Goal: Transaction & Acquisition: Purchase product/service

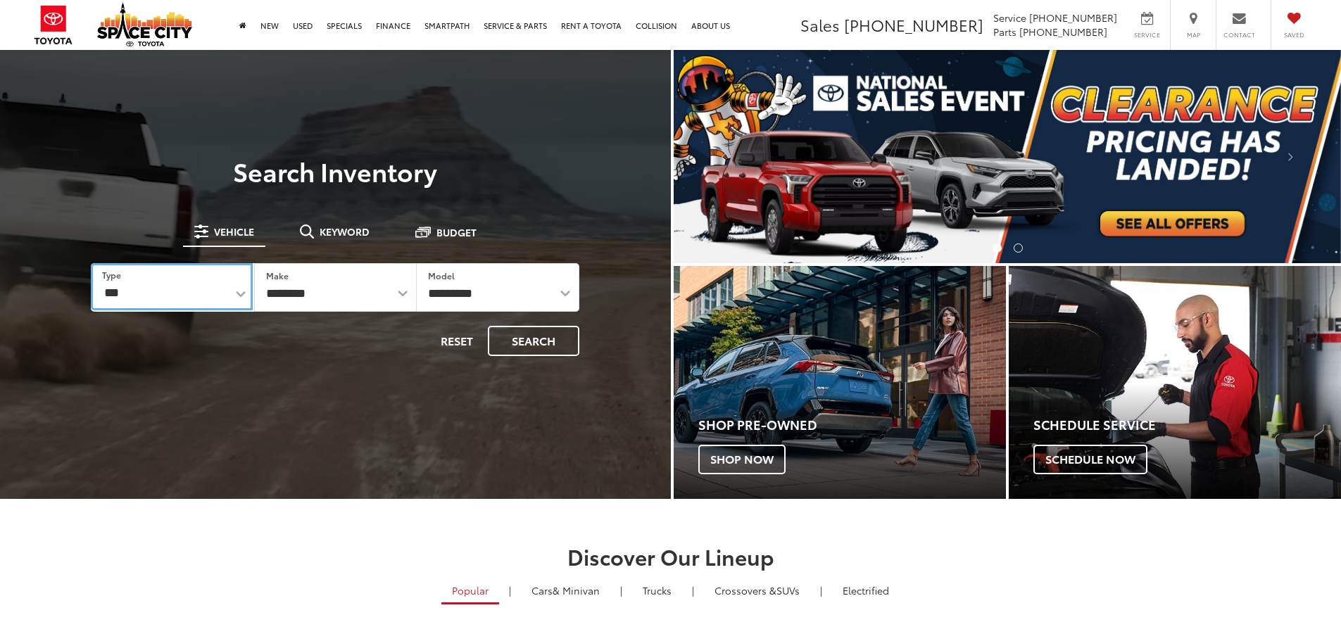
click at [168, 296] on select "*** *** **** *********" at bounding box center [171, 286] width 161 height 47
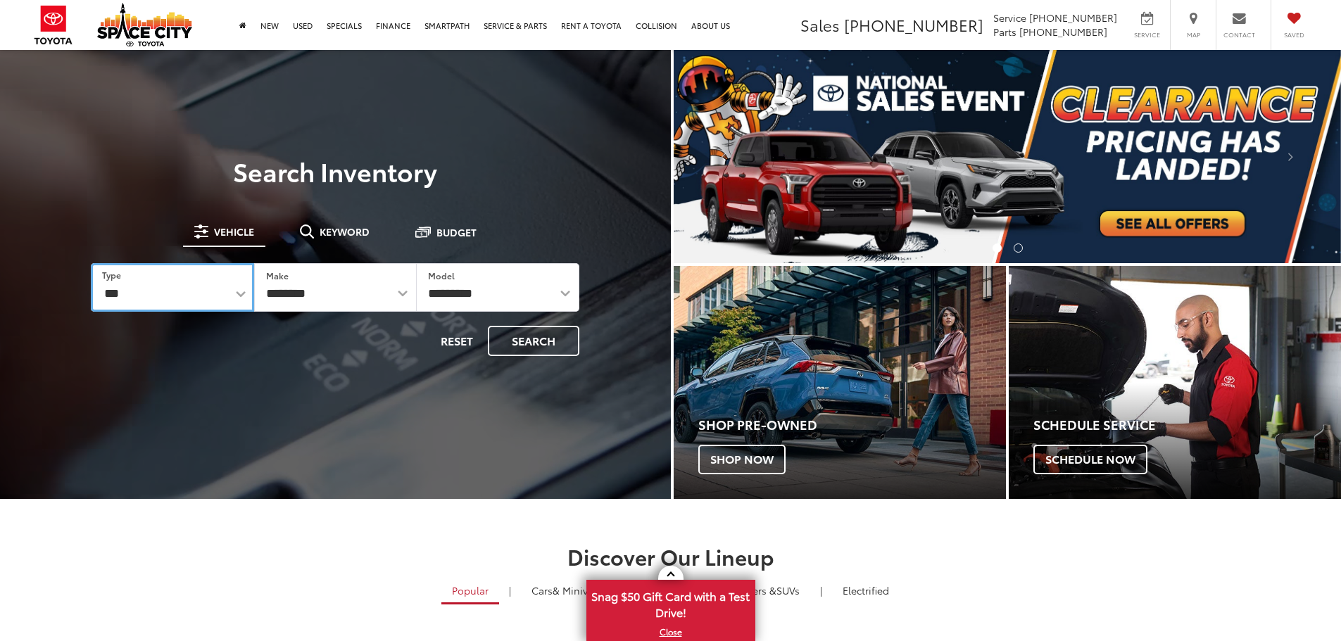
select select "******"
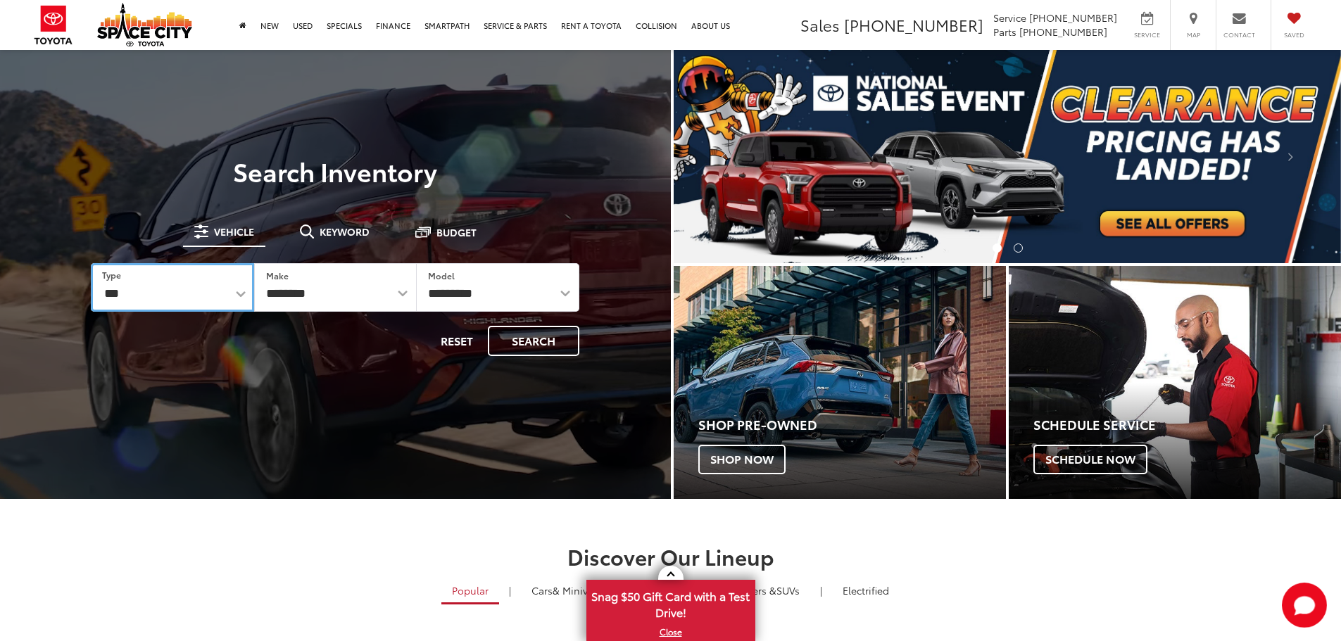
click at [91, 263] on select "*** *** **** *********" at bounding box center [172, 287] width 163 height 49
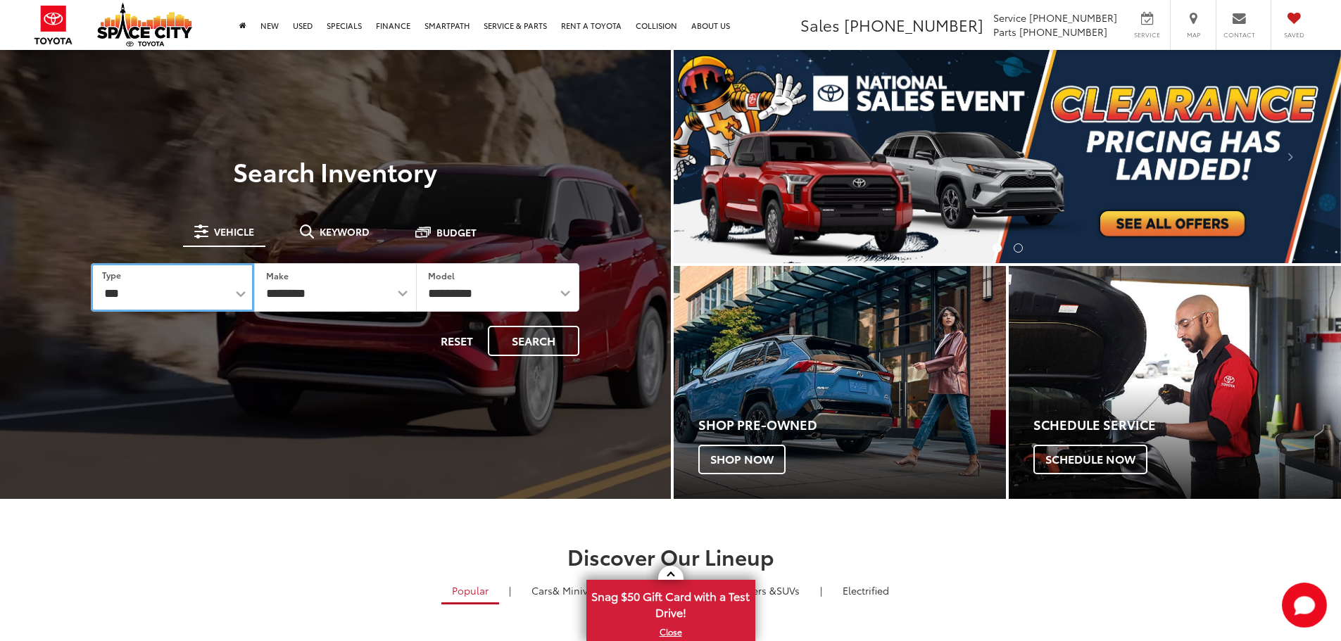
select select "******"
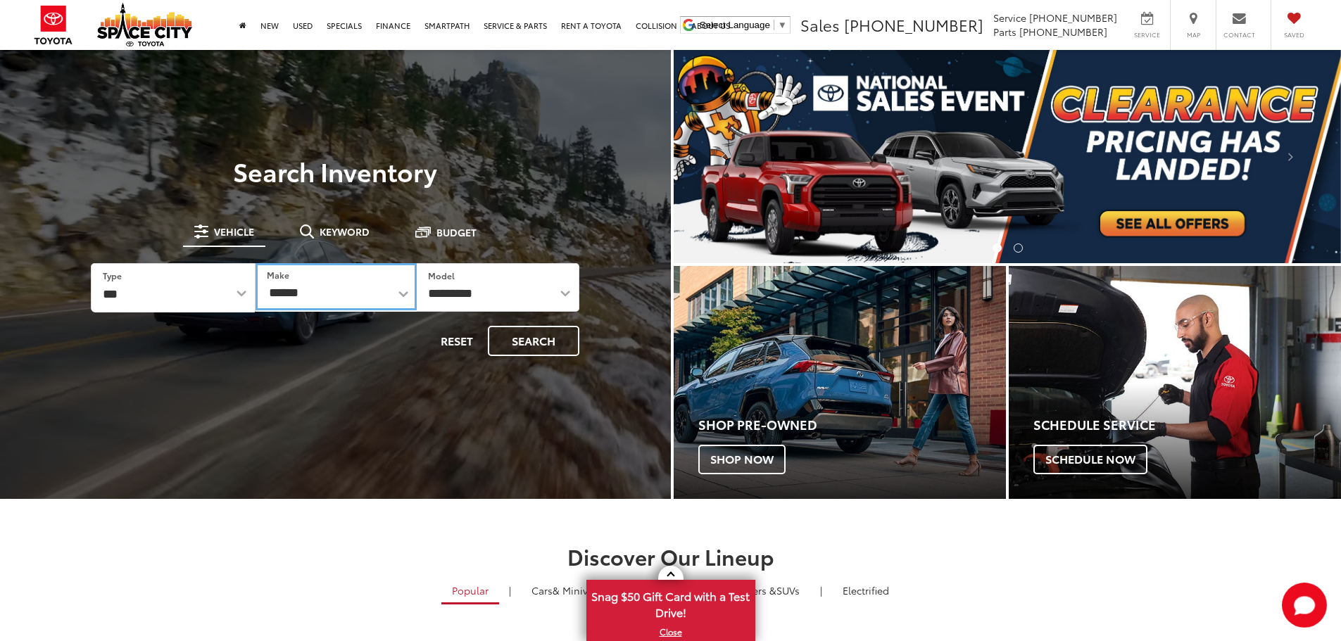
click at [351, 298] on select "******** ******" at bounding box center [336, 286] width 161 height 47
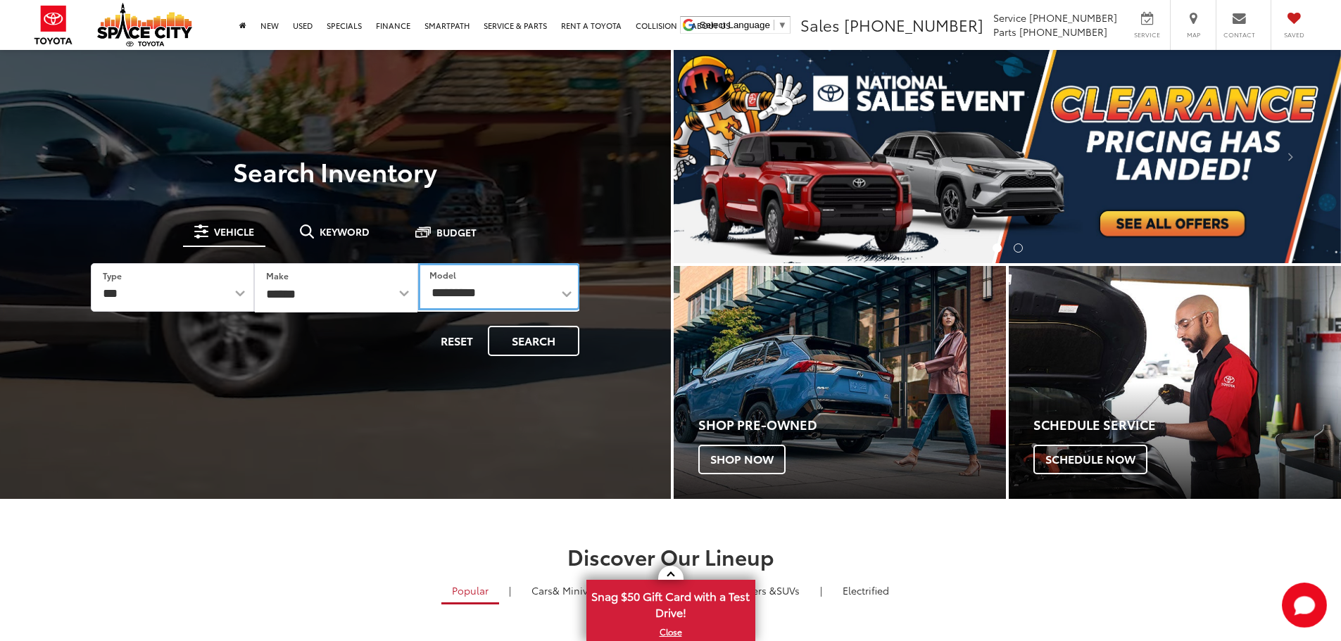
click at [465, 301] on select "**********" at bounding box center [499, 286] width 162 height 47
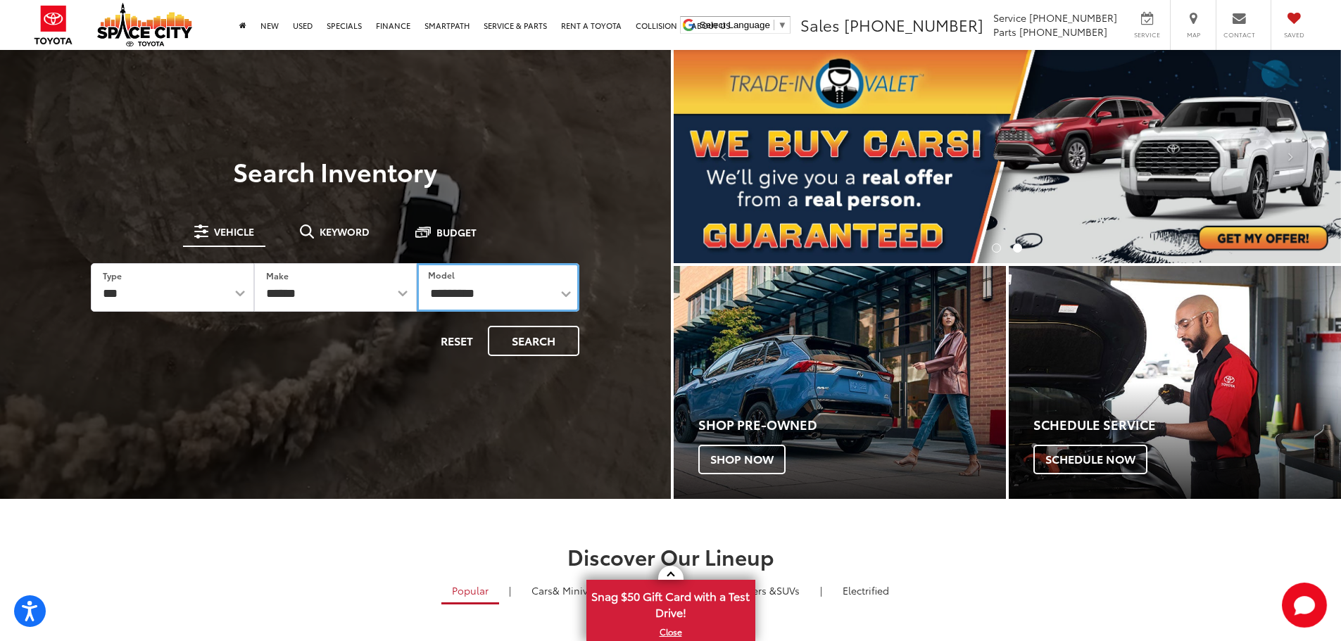
select select "*******"
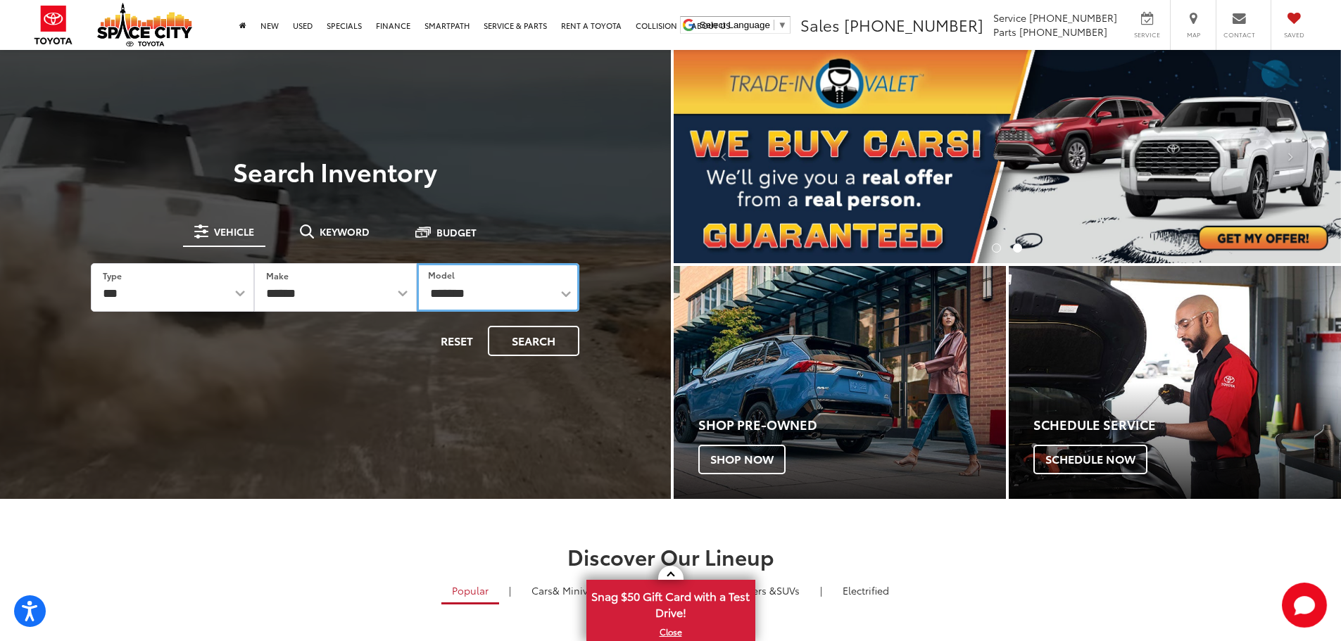
click at [417, 263] on select "**********" at bounding box center [498, 287] width 163 height 49
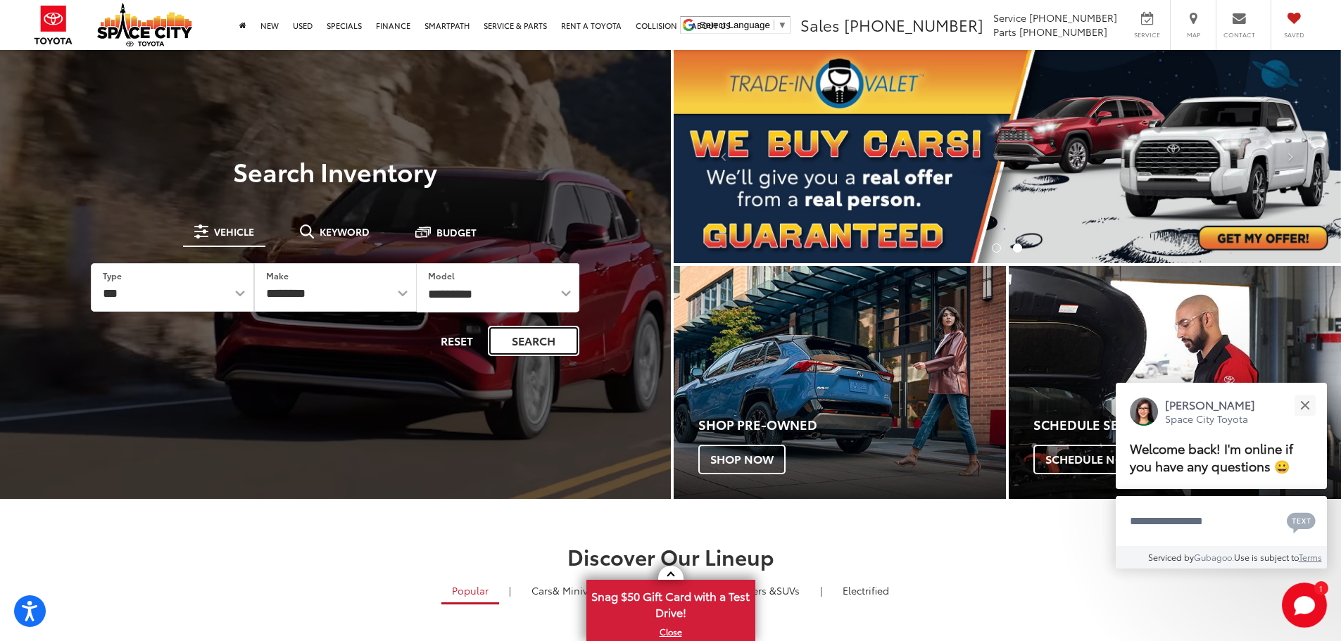
click at [555, 339] on button "Search" at bounding box center [534, 341] width 92 height 30
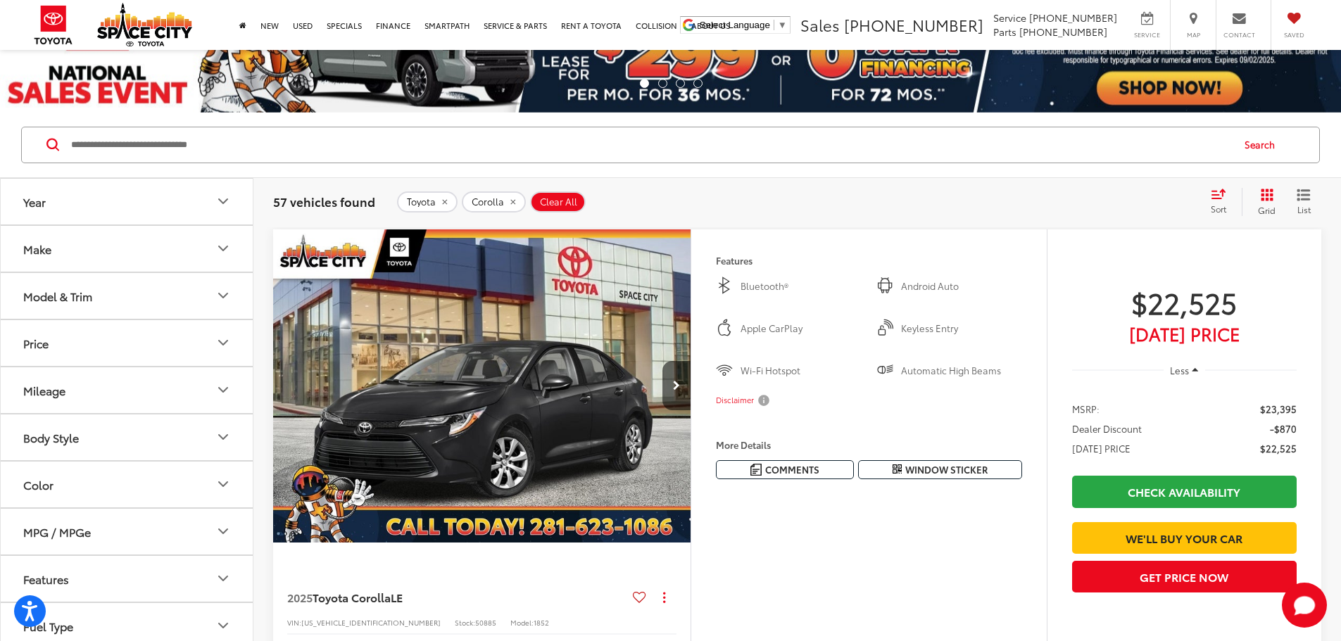
scroll to position [141, 0]
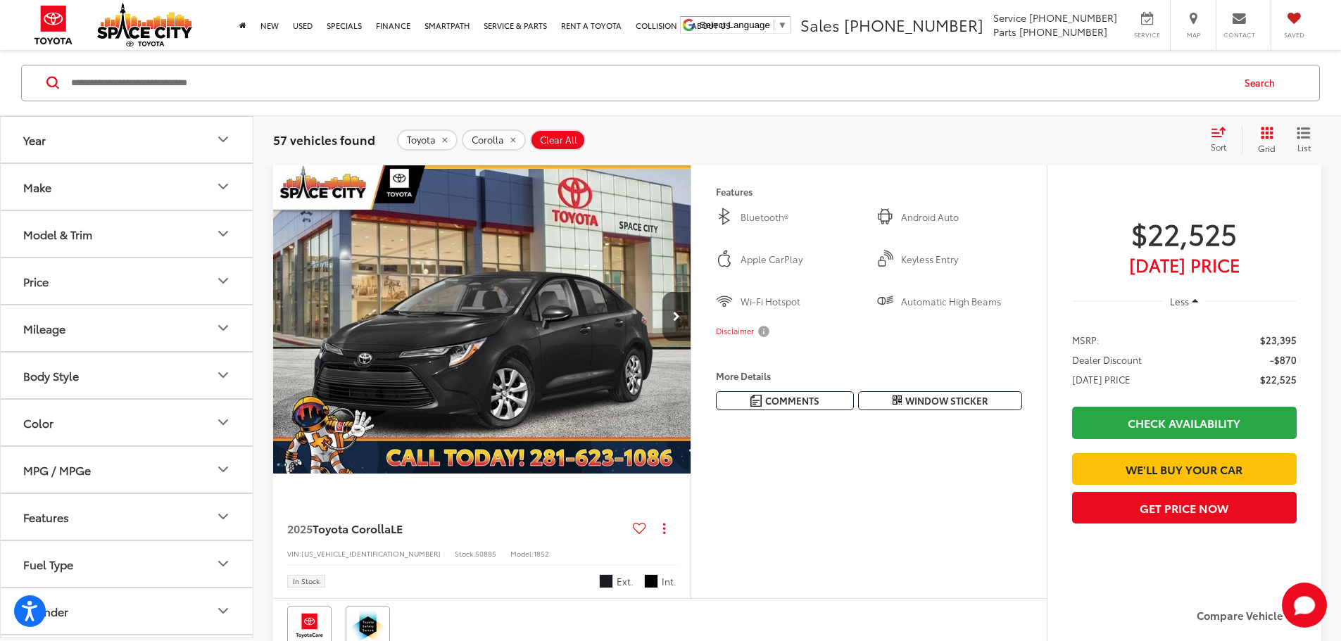
click at [232, 235] on button "Model & Trim" at bounding box center [127, 233] width 253 height 46
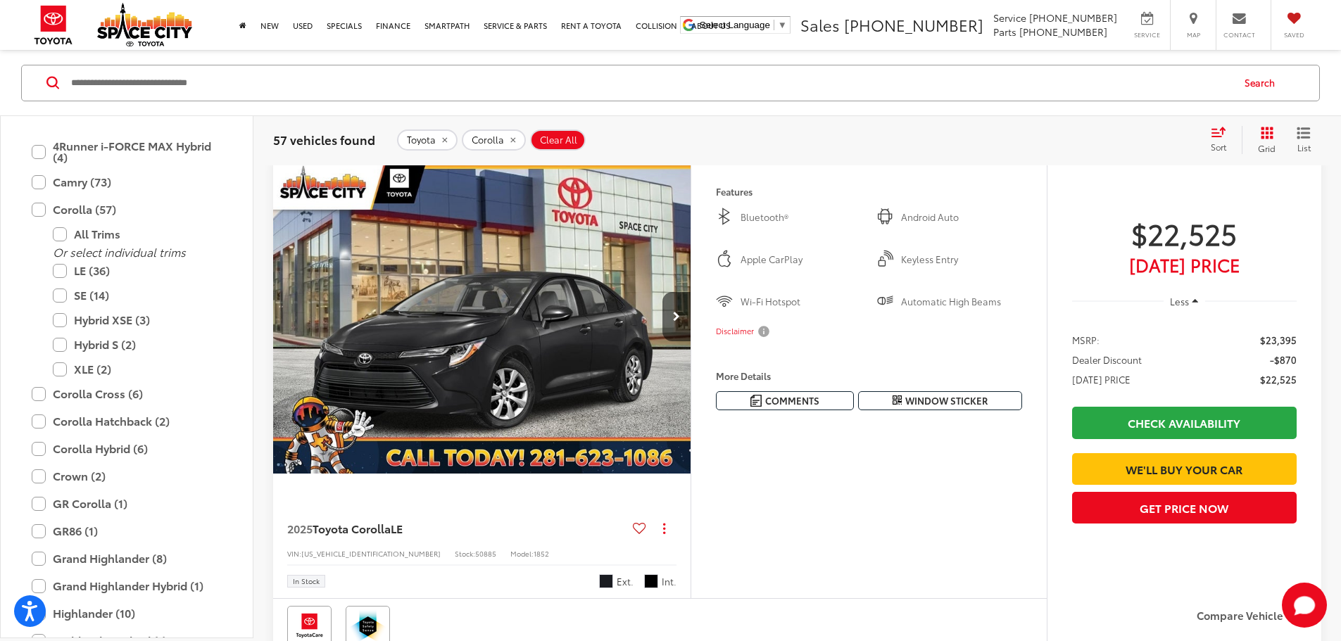
scroll to position [211, 0]
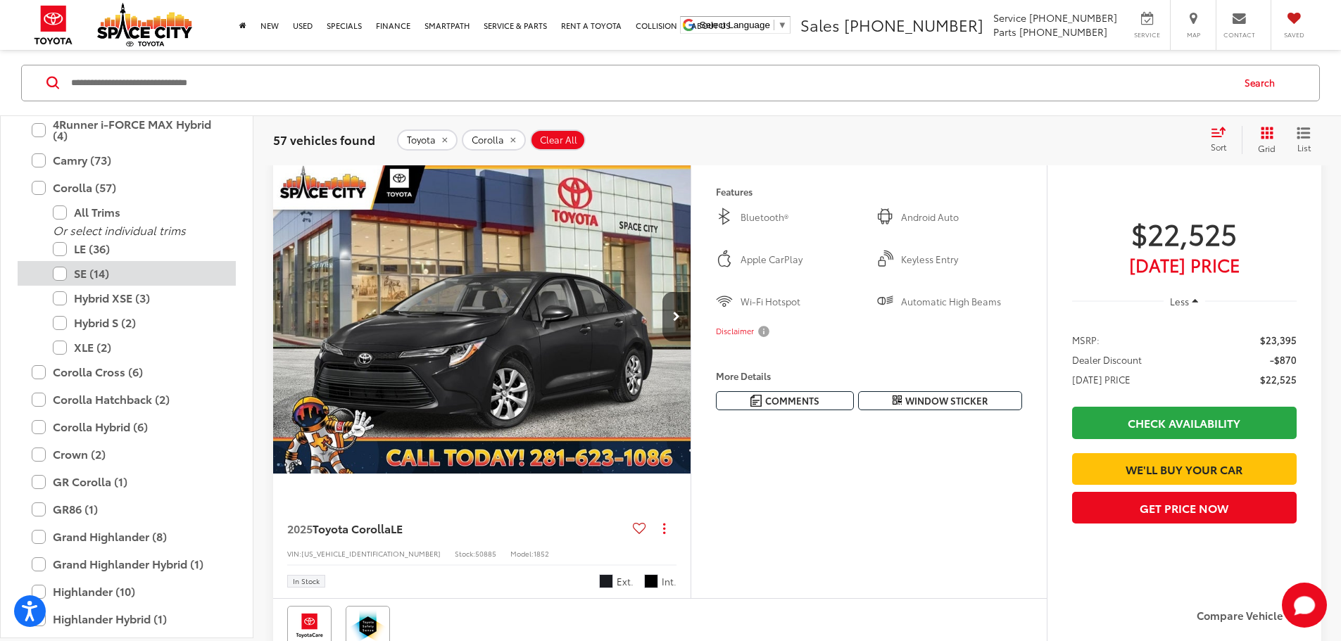
click at [86, 274] on label "SE (14)" at bounding box center [137, 273] width 169 height 25
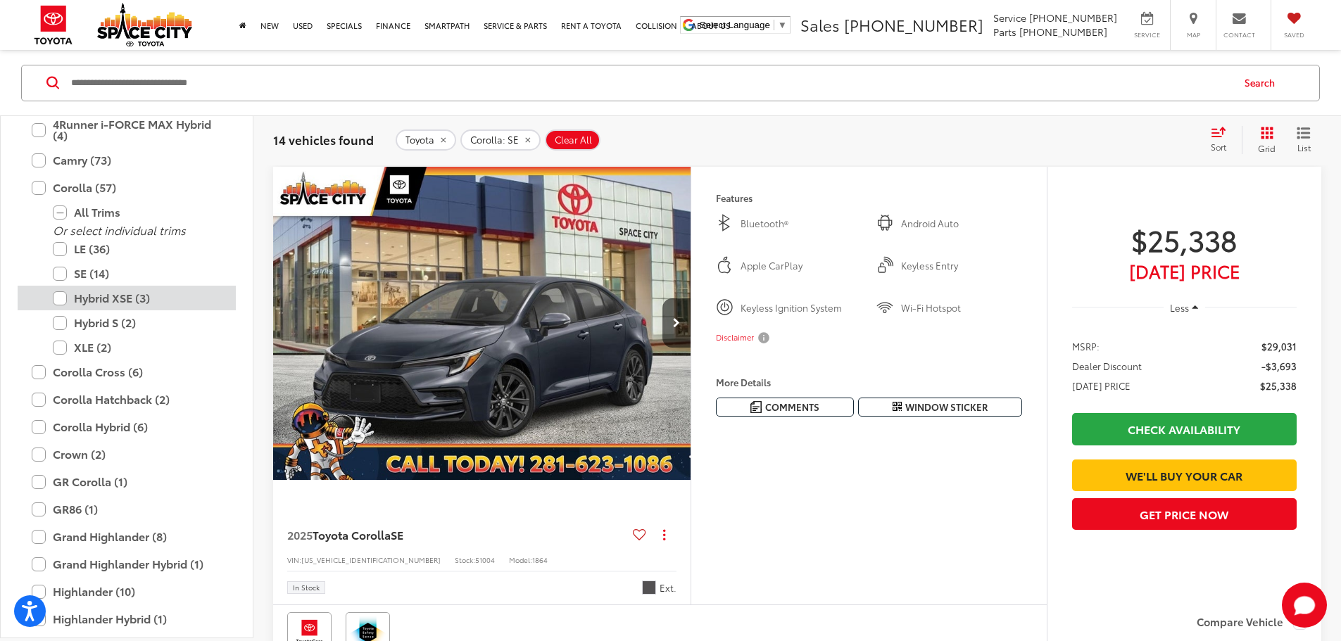
click at [89, 299] on label "Hybrid XSE (3)" at bounding box center [137, 298] width 169 height 25
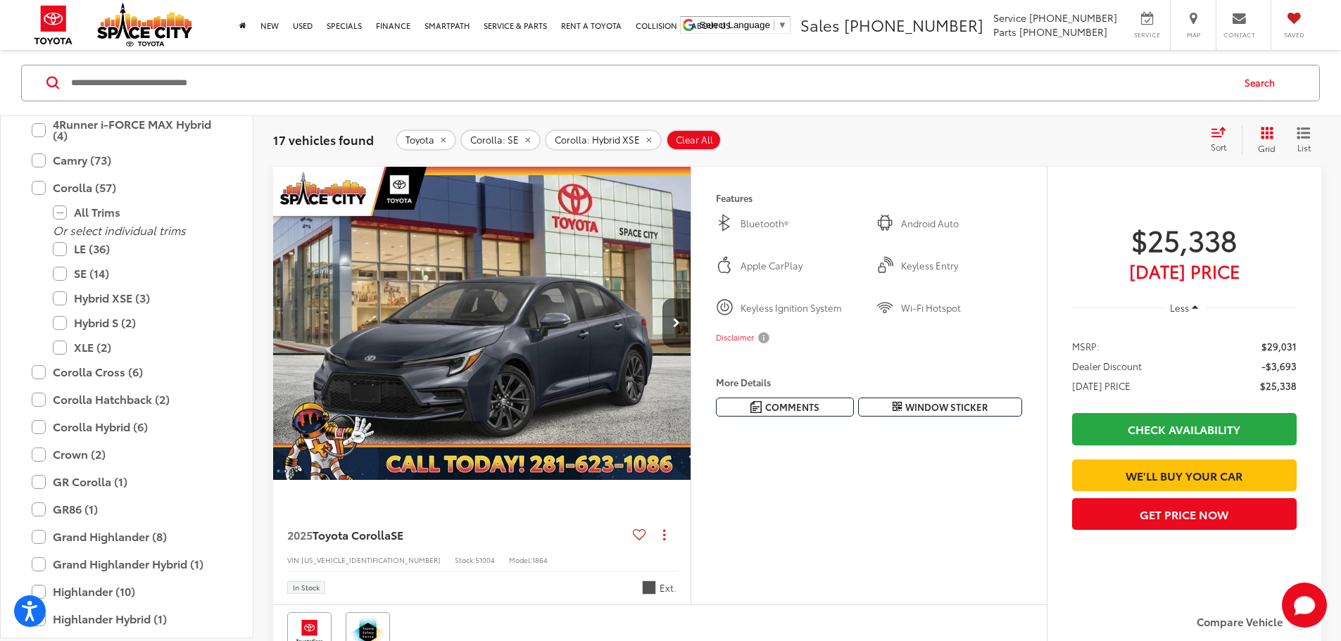
click at [838, 121] on div "17 vehicles found Toyota Corolla: SE Corolla: Hybrid XSE Clear All + 0 test Sor…" at bounding box center [797, 139] width 1088 height 51
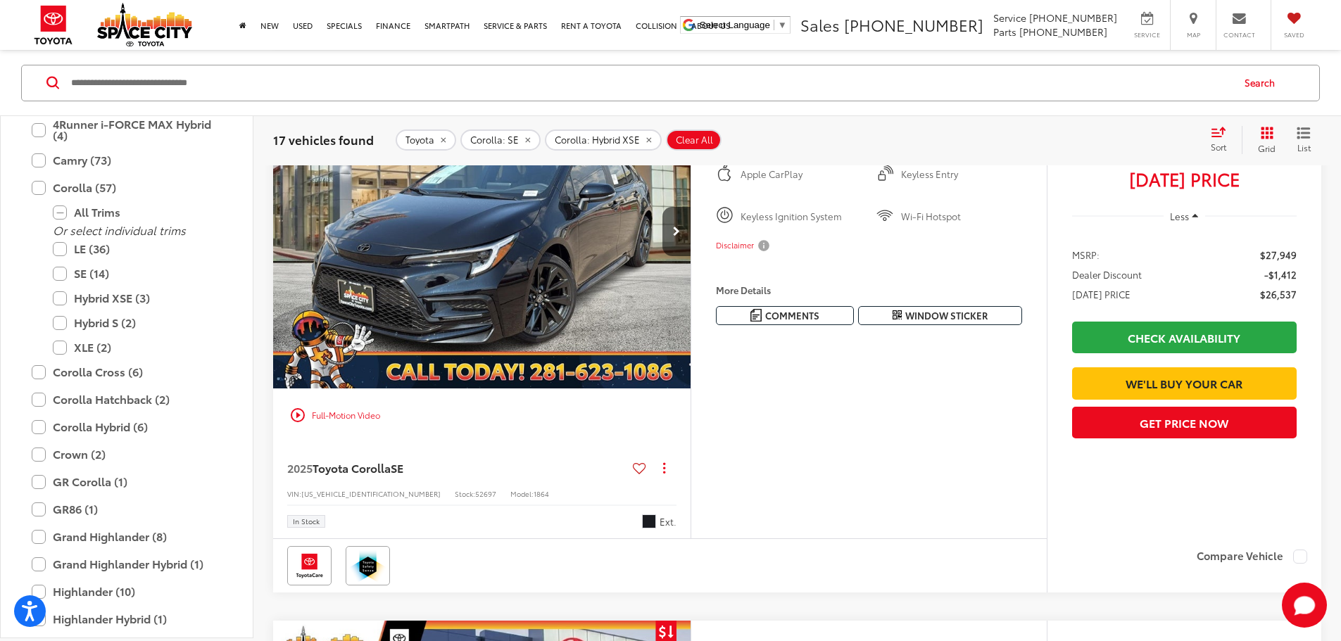
scroll to position [768, 0]
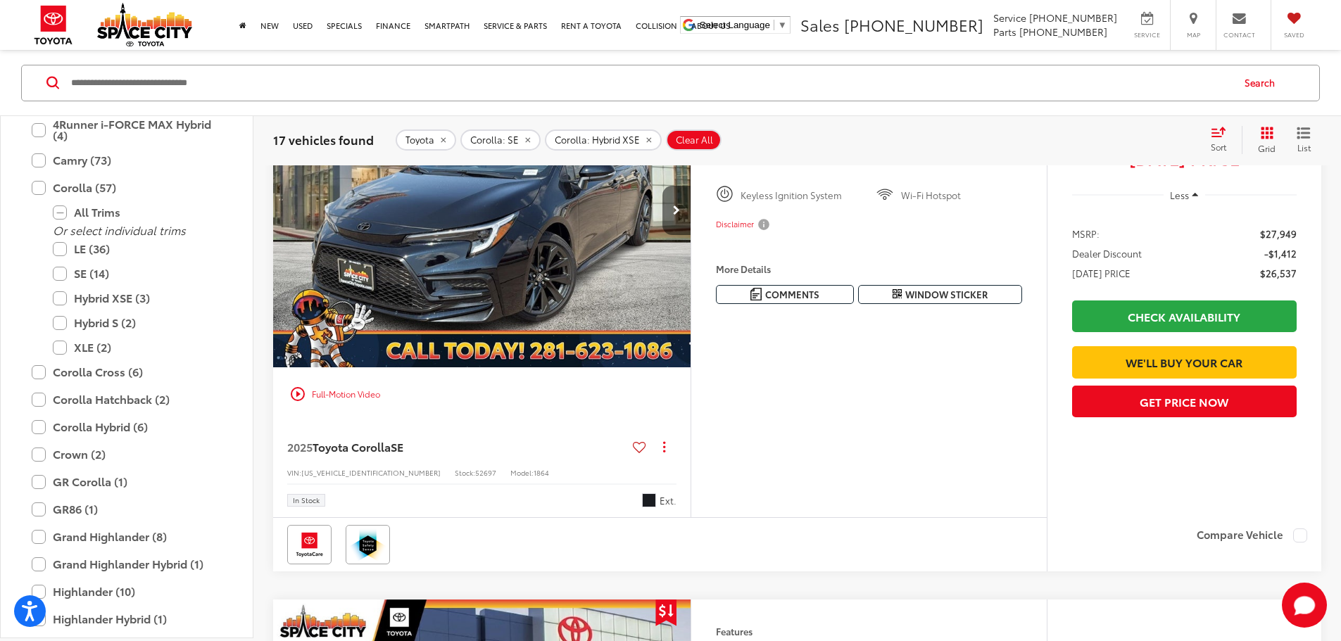
click at [691, 235] on button "Next image" at bounding box center [676, 210] width 28 height 49
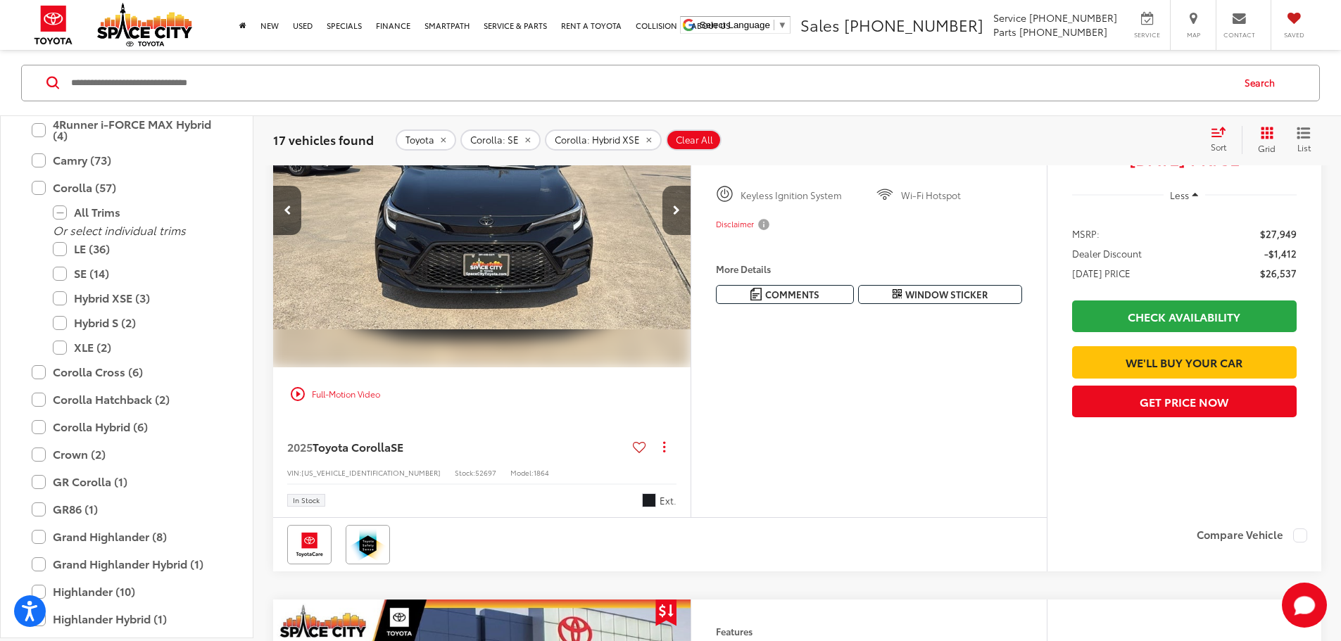
click at [691, 235] on button "Next image" at bounding box center [676, 210] width 28 height 49
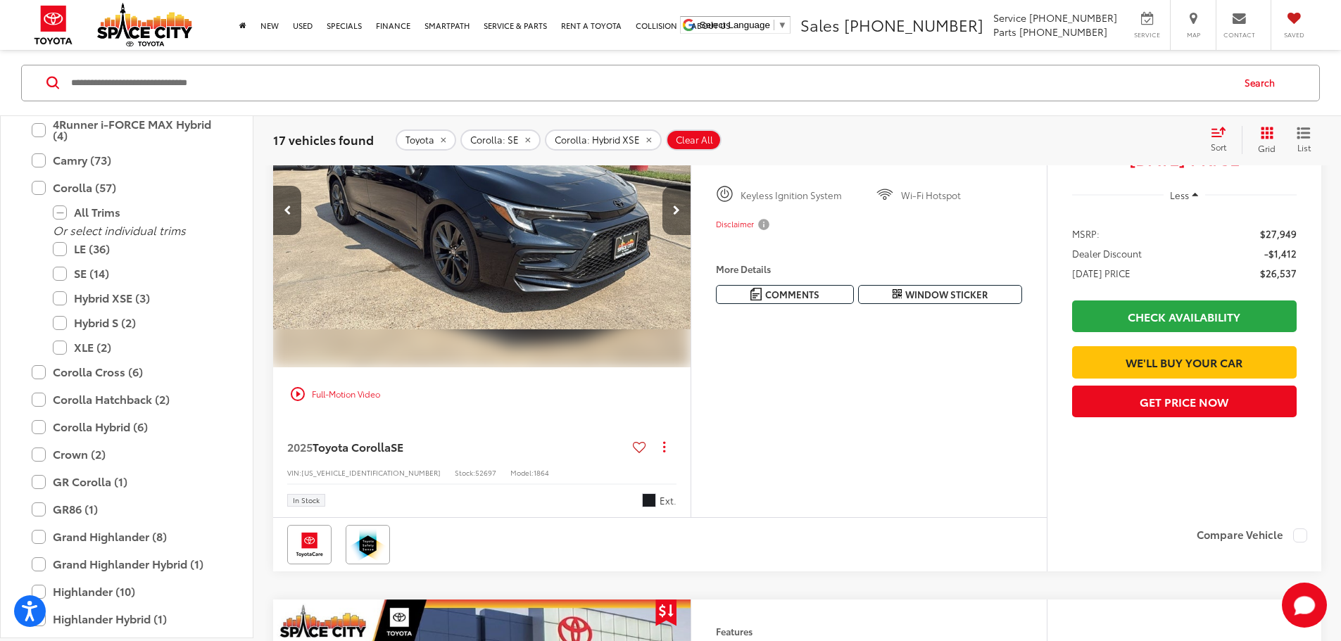
click at [691, 235] on button "Next image" at bounding box center [676, 210] width 28 height 49
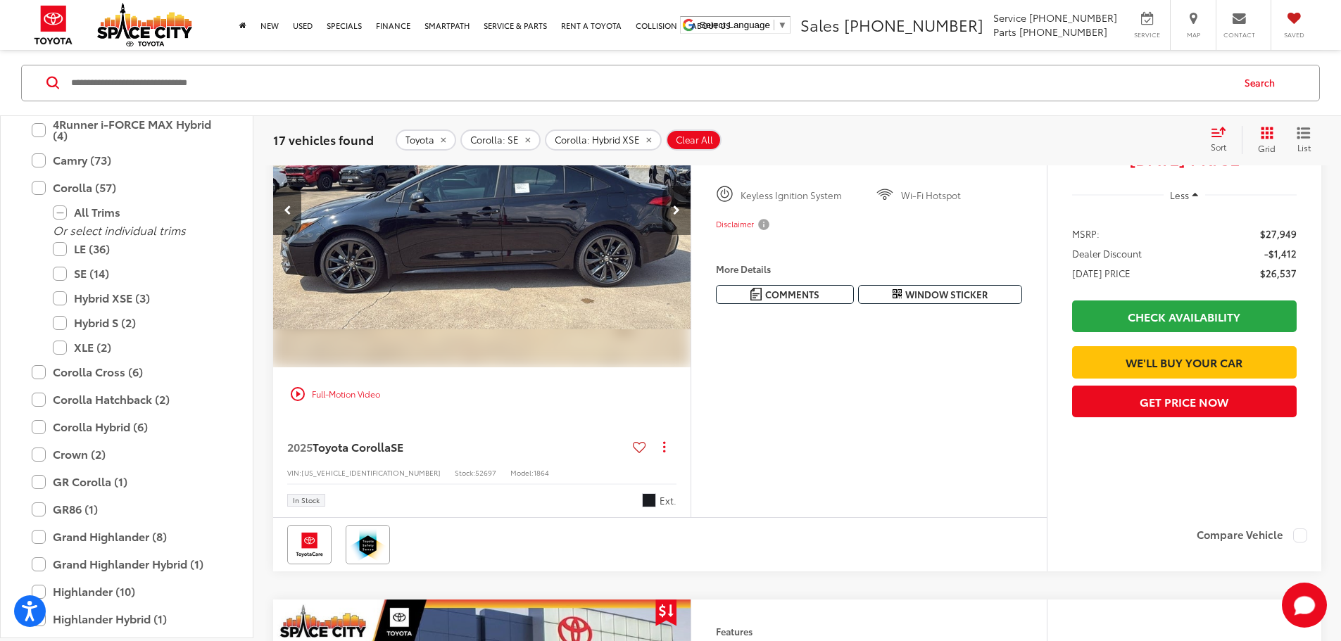
click at [691, 235] on button "Next image" at bounding box center [676, 210] width 28 height 49
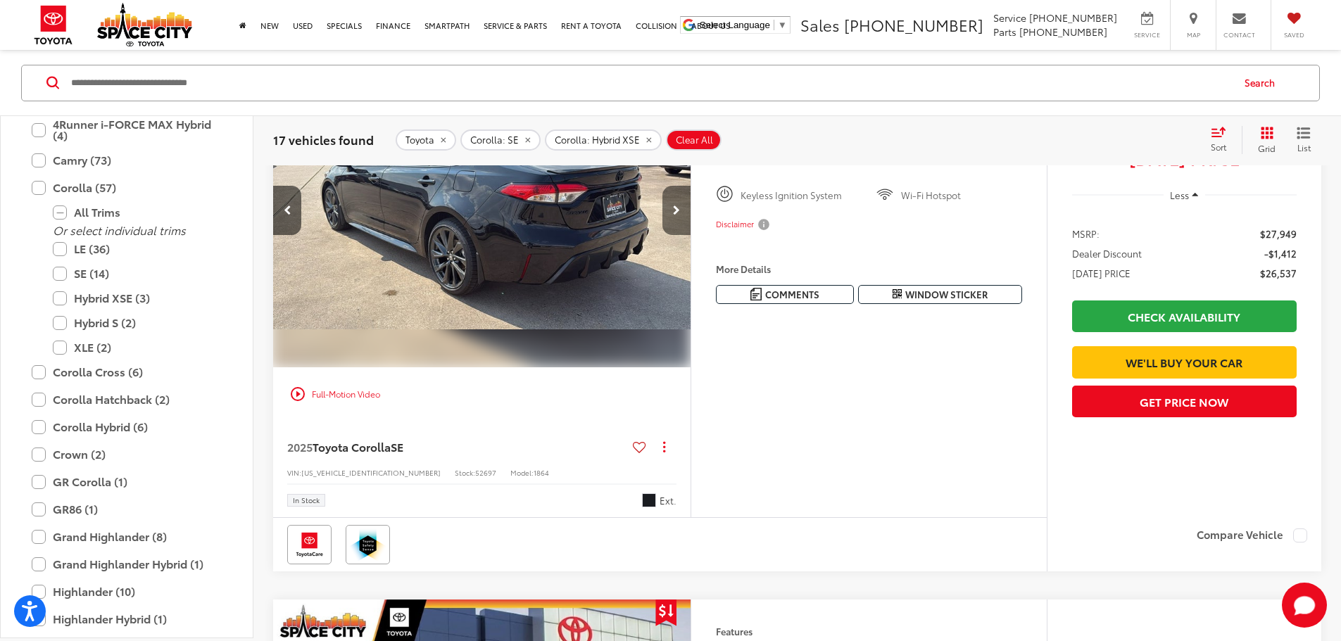
click at [691, 235] on button "Next image" at bounding box center [676, 210] width 28 height 49
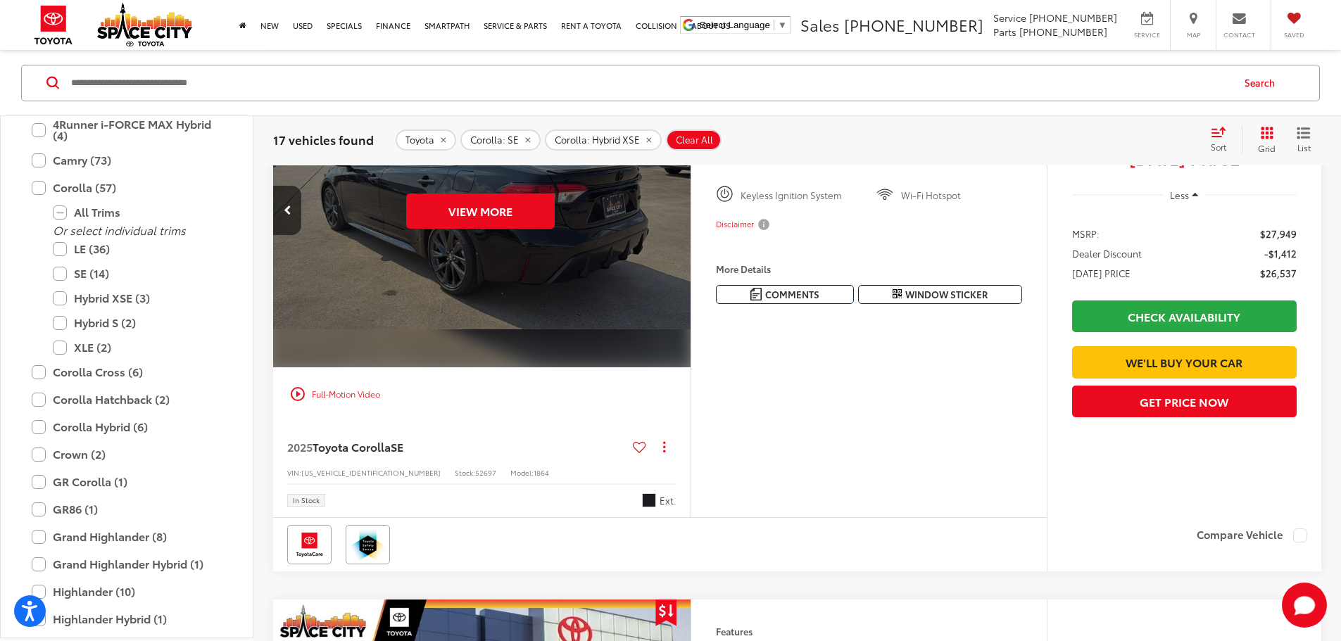
scroll to position [0, 2669]
click at [555, 229] on button "View More" at bounding box center [480, 211] width 149 height 35
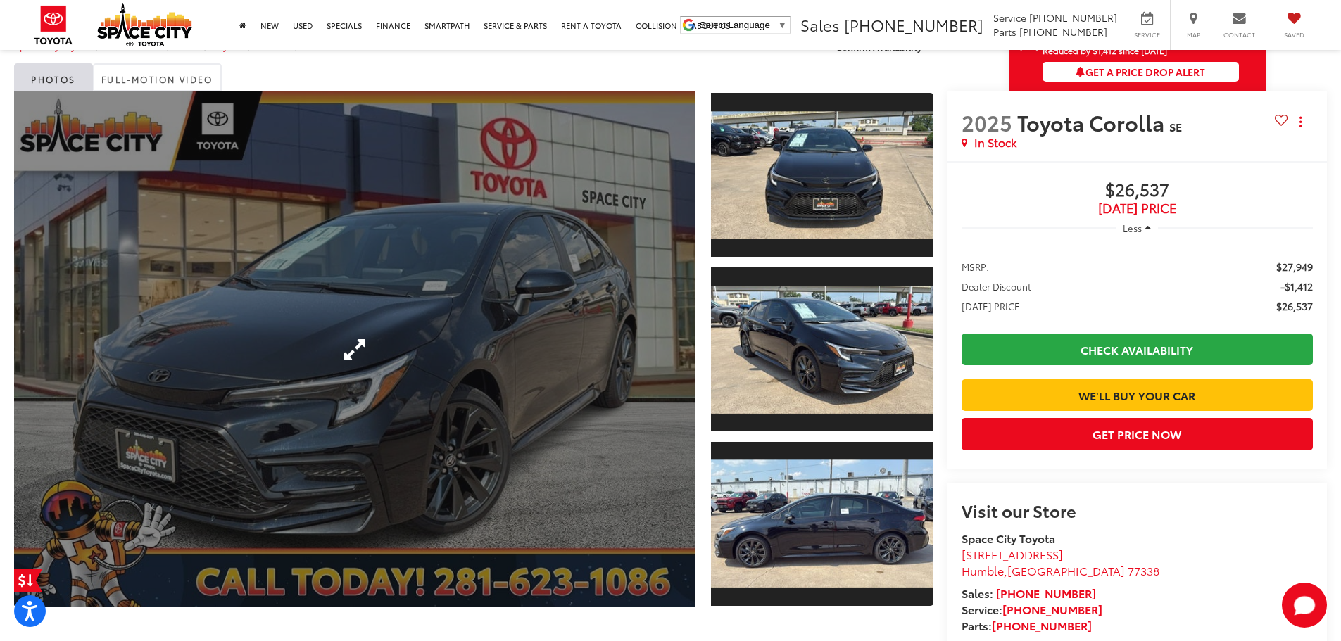
scroll to position [211, 0]
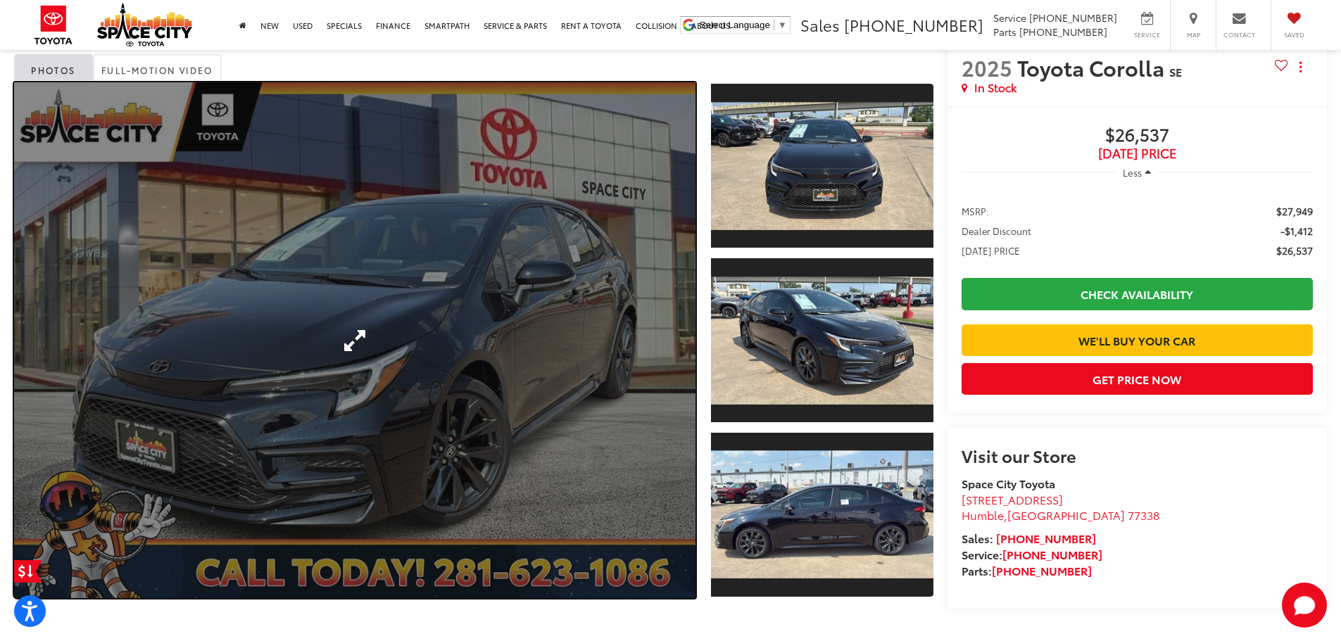
click at [611, 344] on link "Expand Photo 0" at bounding box center [354, 339] width 681 height 515
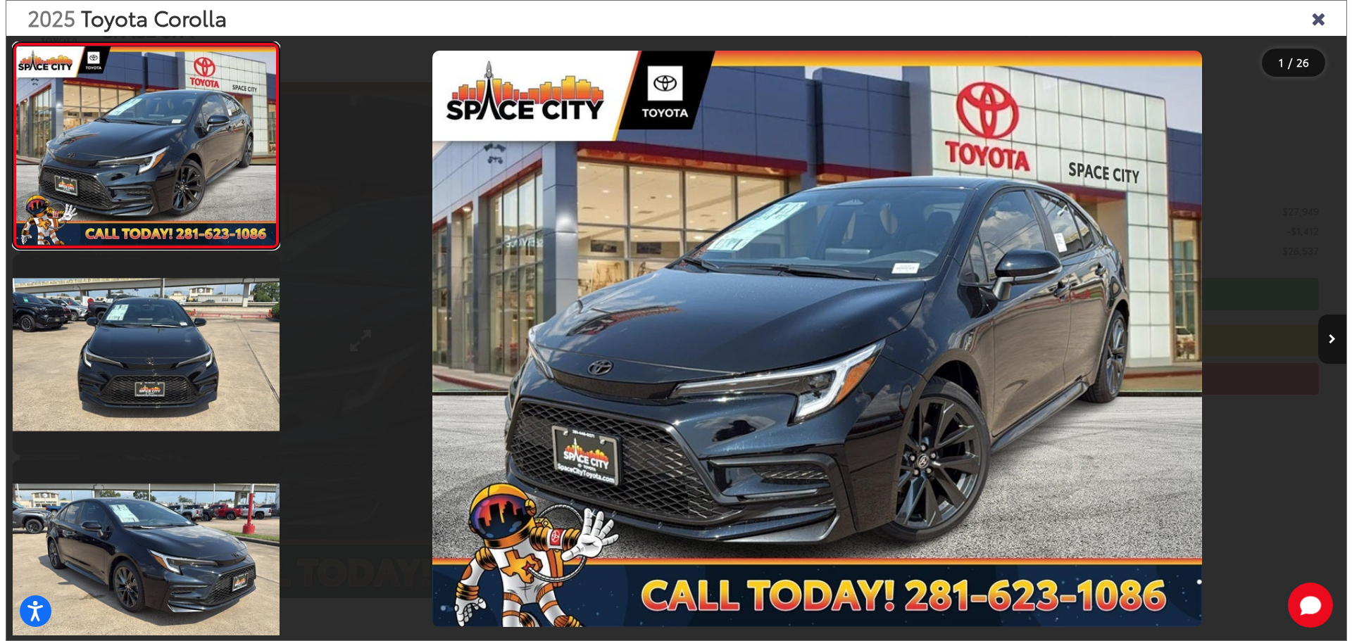
scroll to position [213, 0]
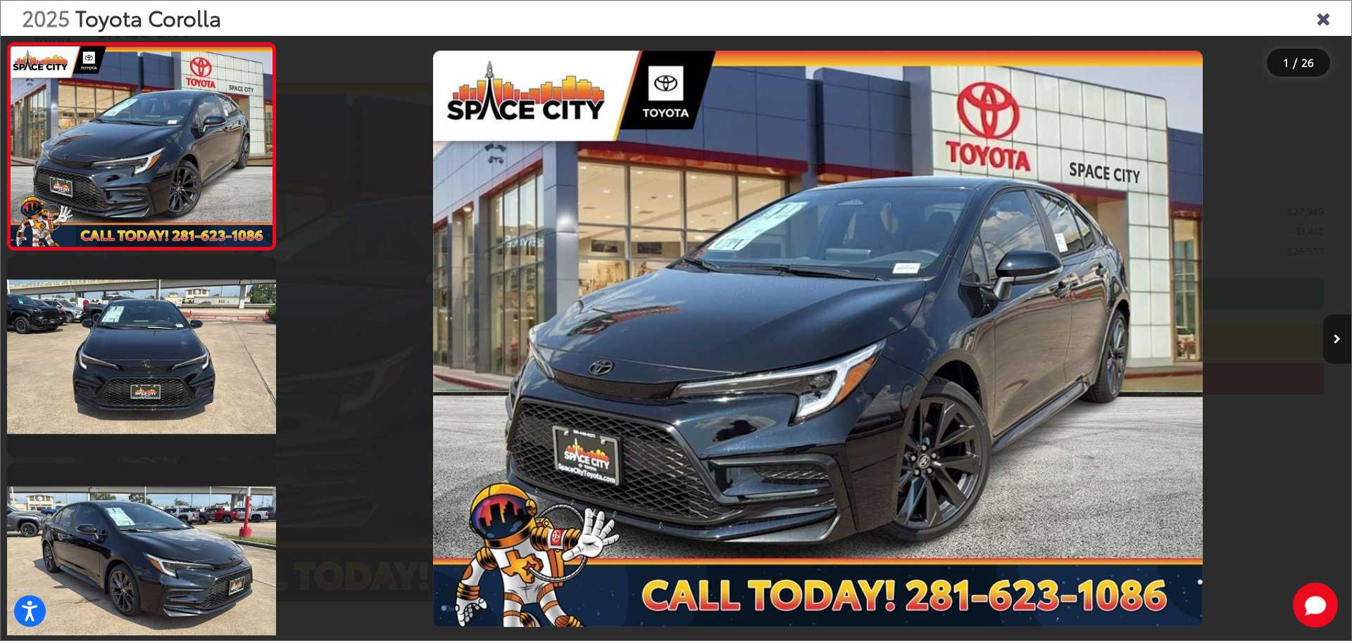
click at [1335, 338] on icon "Next image" at bounding box center [1336, 339] width 7 height 10
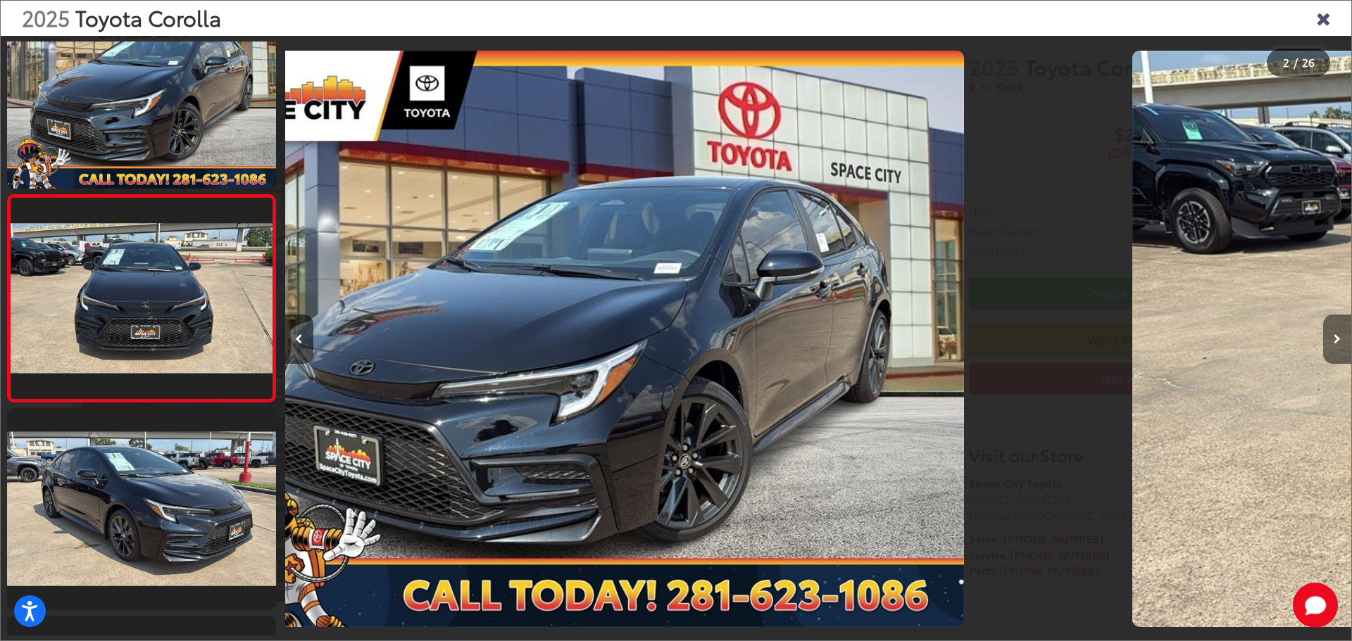
scroll to position [56, 0]
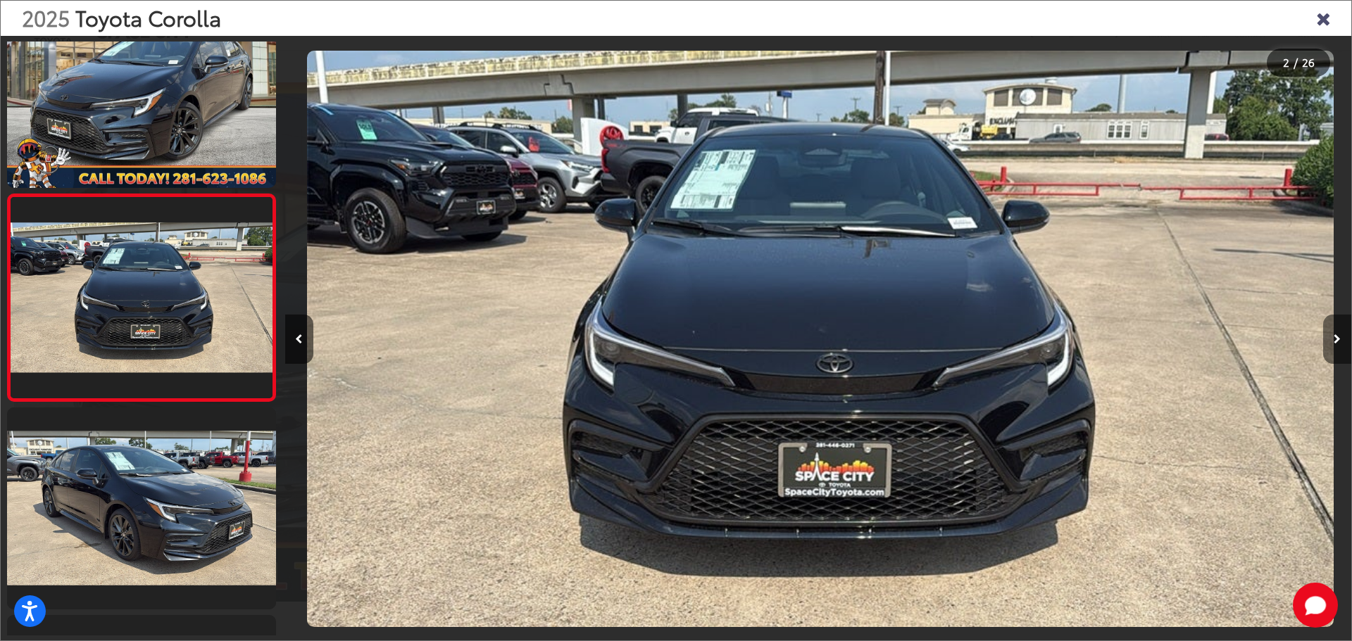
click at [1335, 338] on icon "Next image" at bounding box center [1336, 339] width 7 height 10
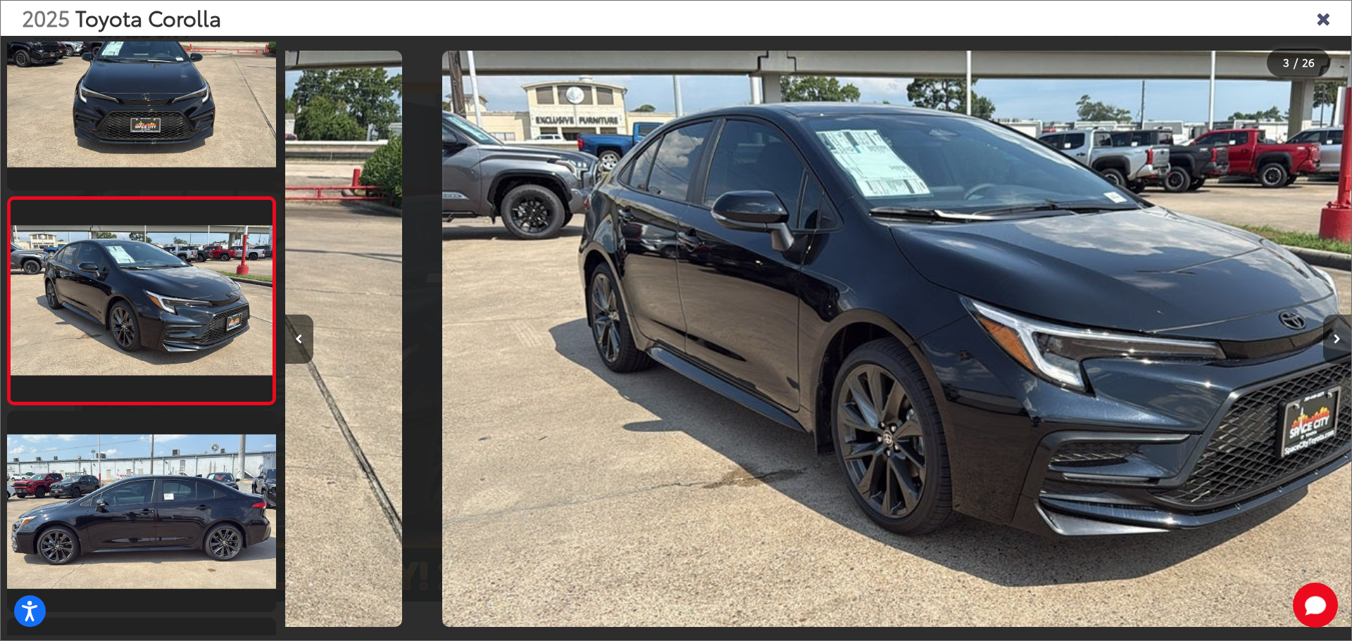
scroll to position [263, 0]
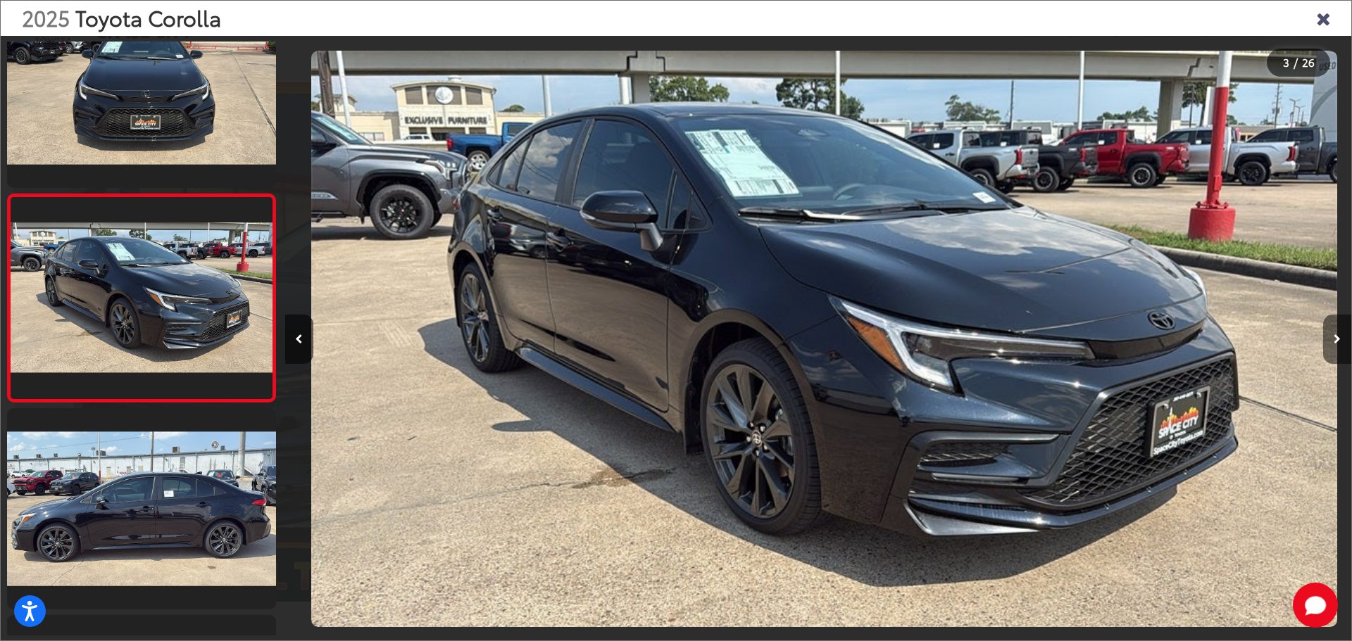
click at [1335, 338] on icon "Next image" at bounding box center [1336, 339] width 7 height 10
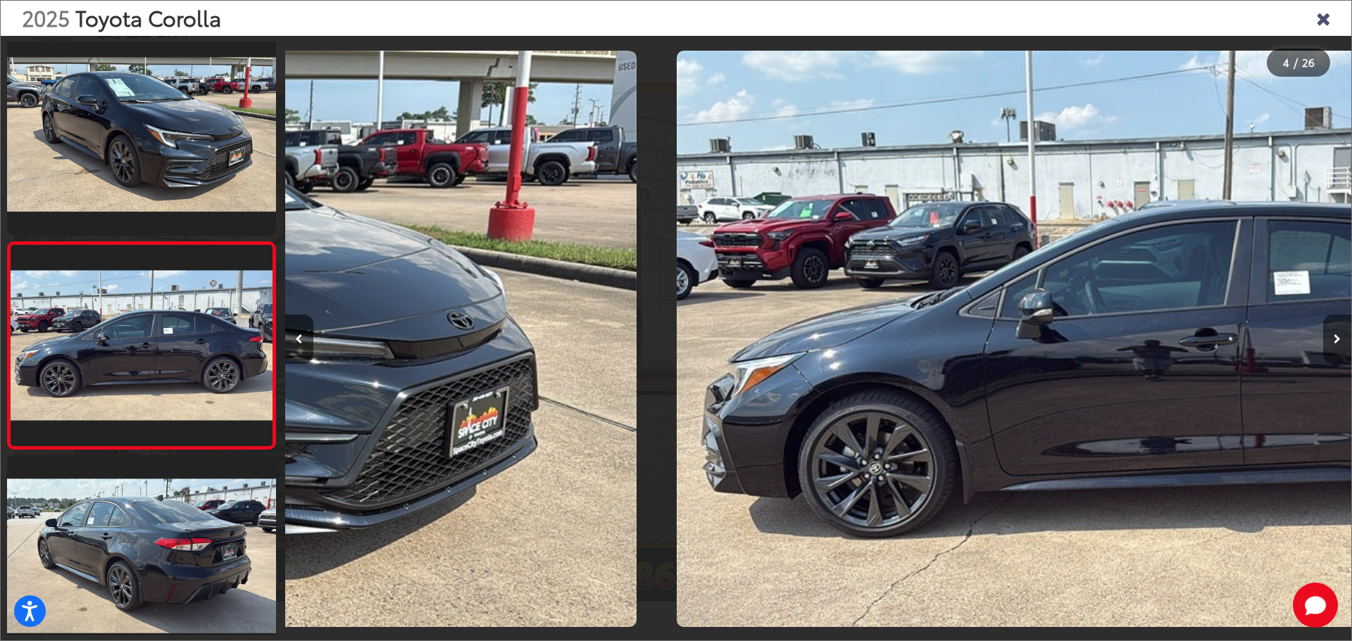
scroll to position [470, 0]
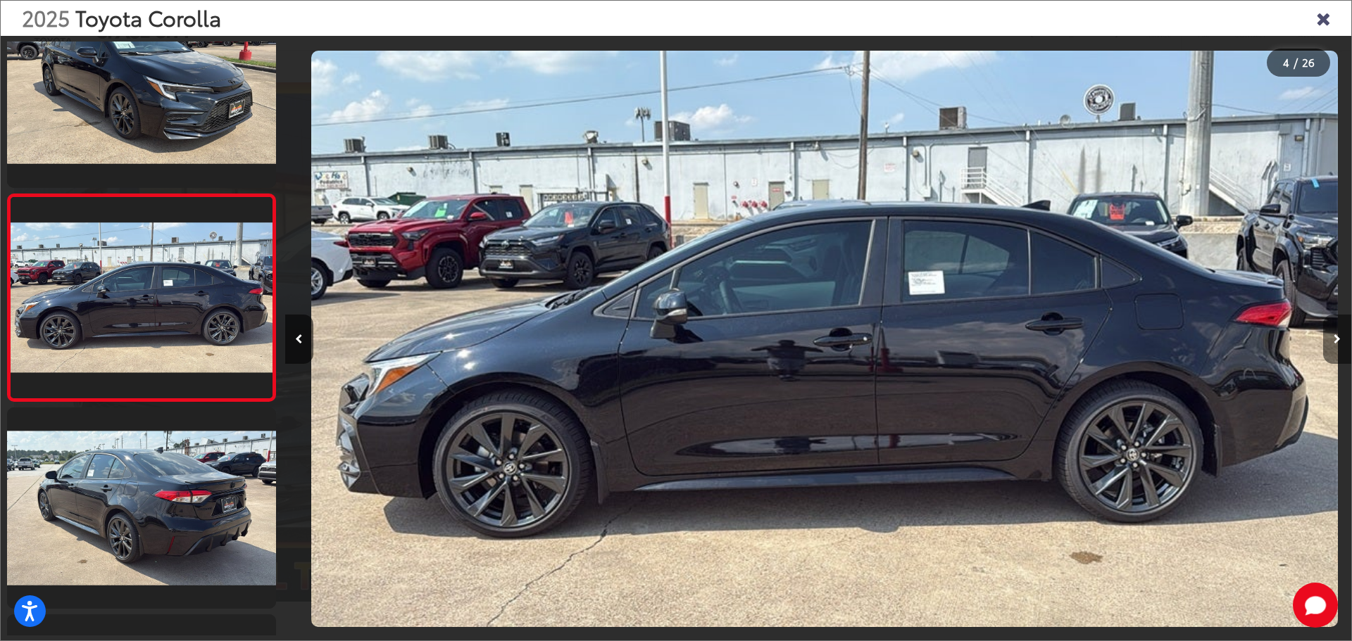
click at [1335, 338] on icon "Next image" at bounding box center [1336, 339] width 7 height 10
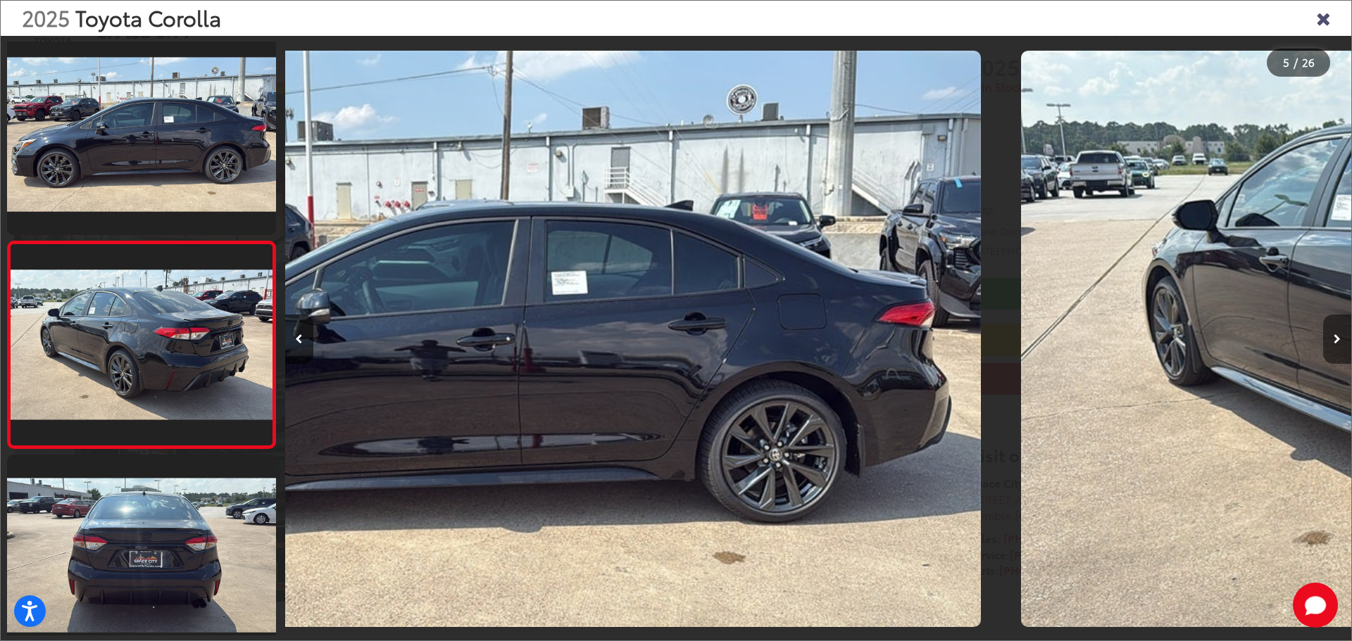
scroll to position [677, 0]
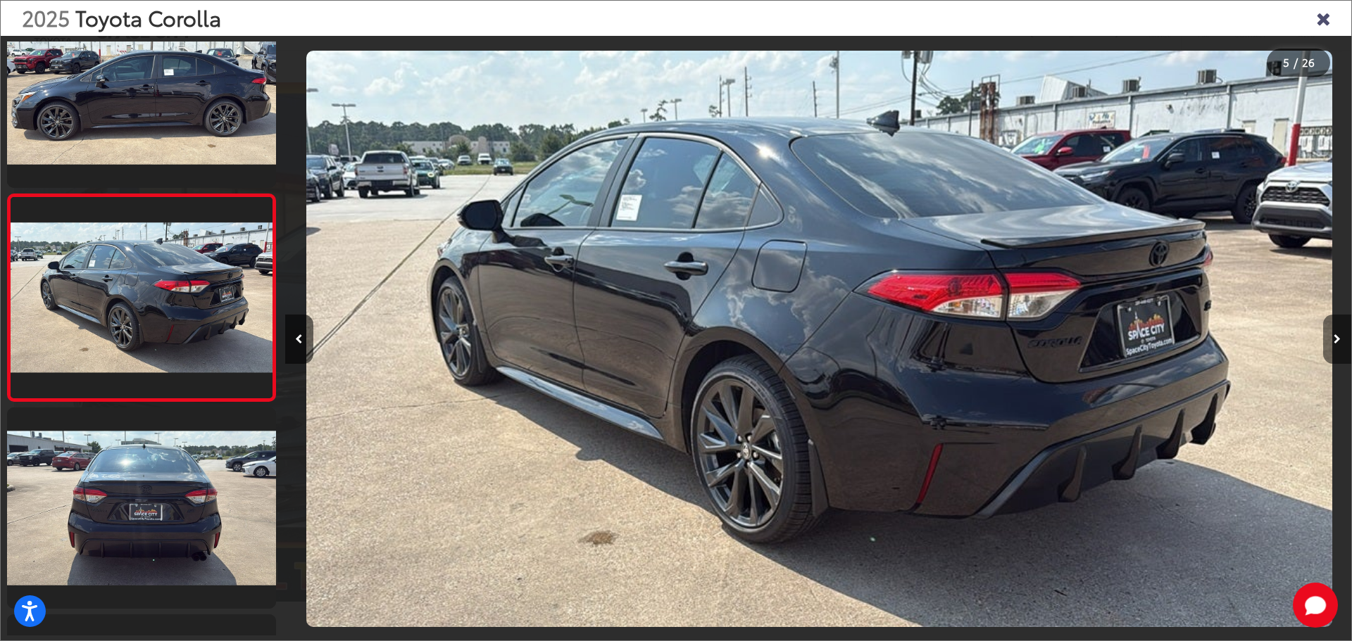
click at [1335, 338] on icon "Next image" at bounding box center [1336, 339] width 7 height 10
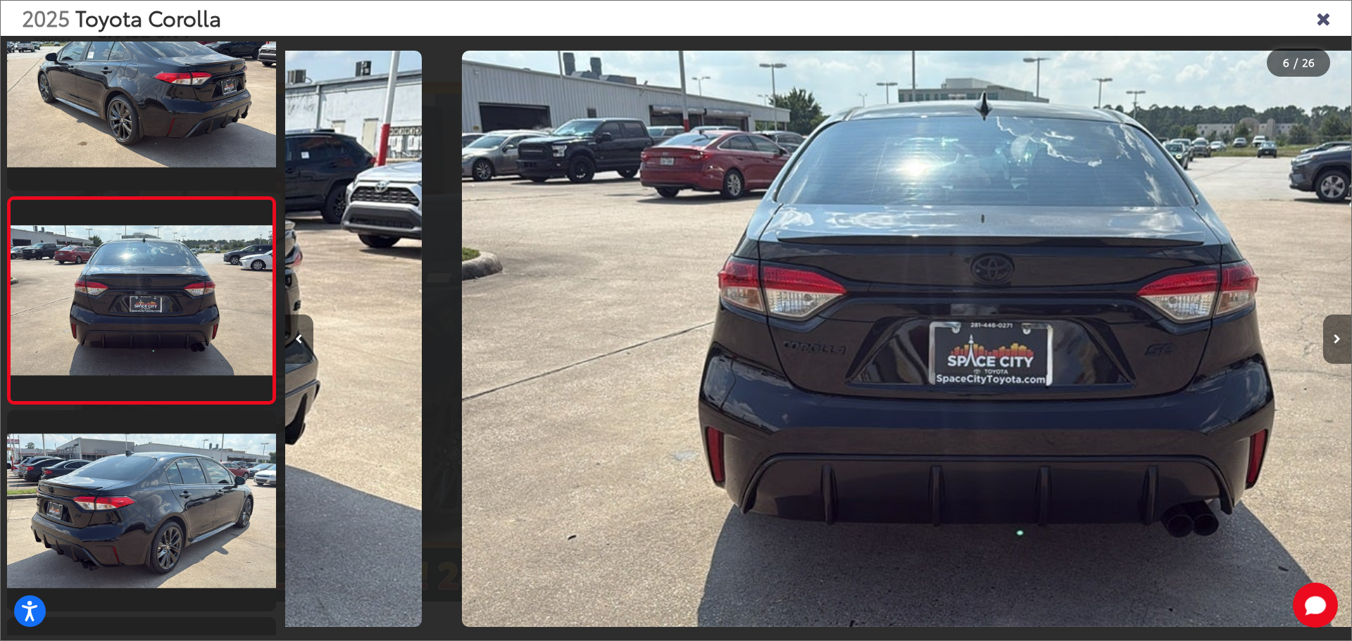
scroll to position [884, 0]
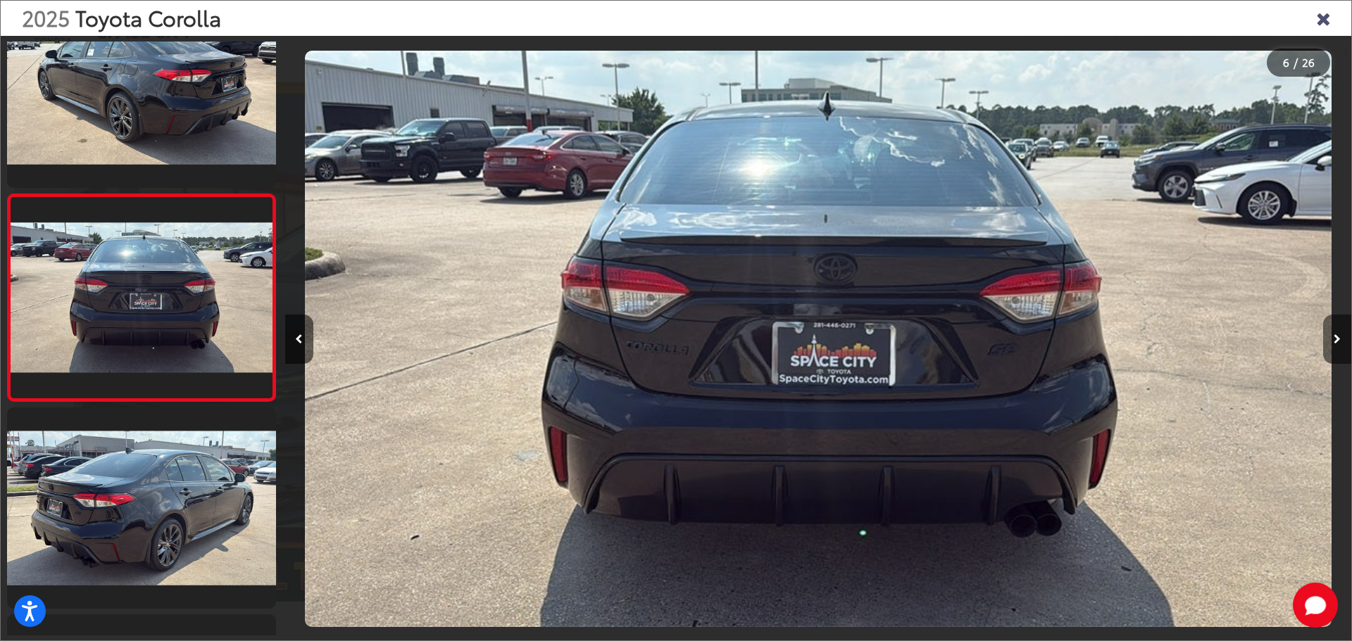
click at [1335, 338] on icon "Next image" at bounding box center [1336, 339] width 7 height 10
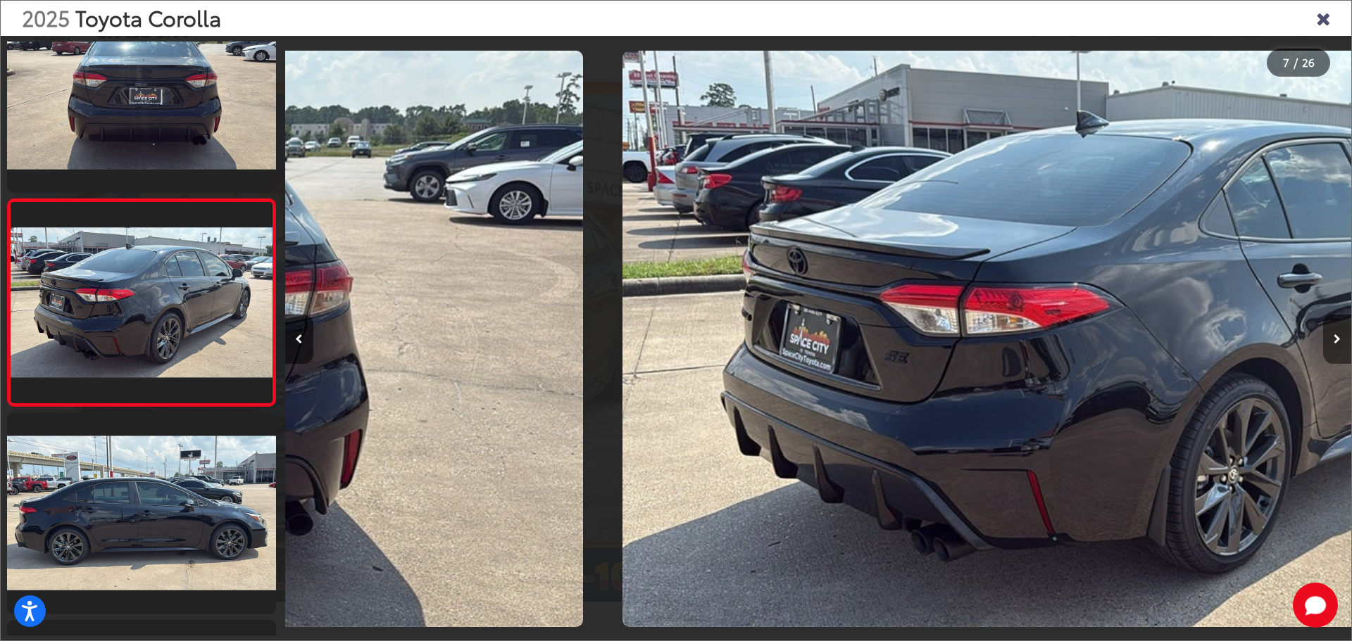
scroll to position [1091, 0]
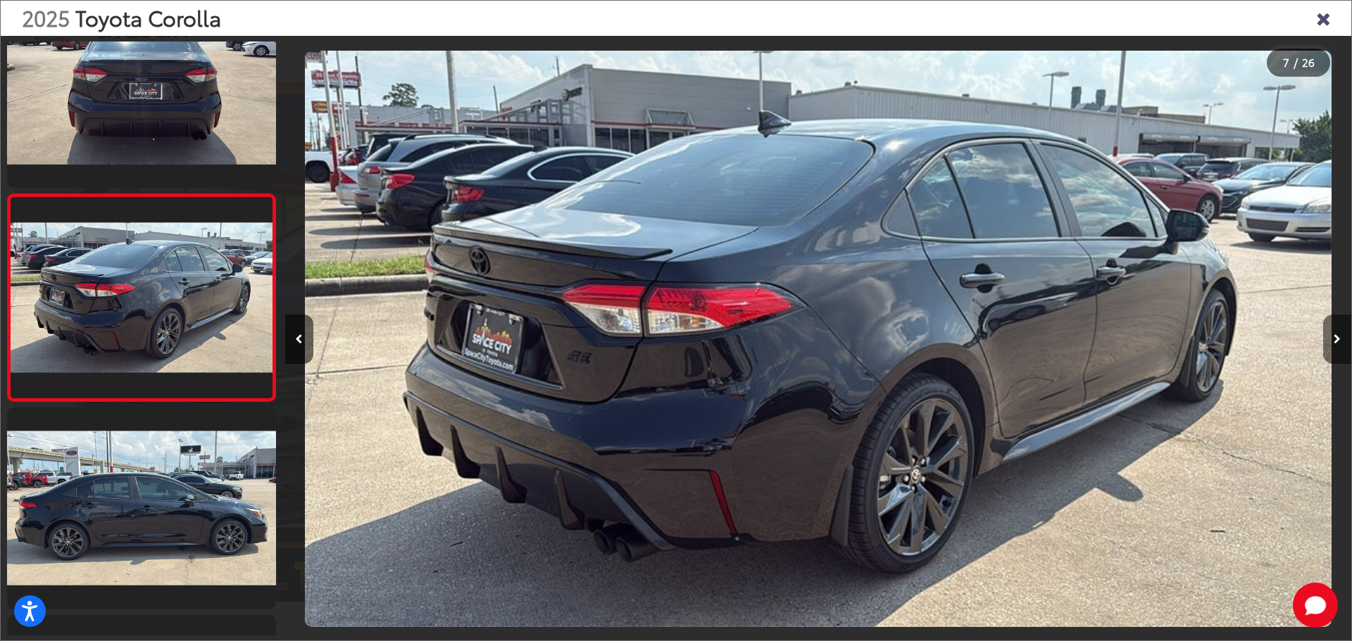
click at [1335, 338] on icon "Next image" at bounding box center [1336, 339] width 7 height 10
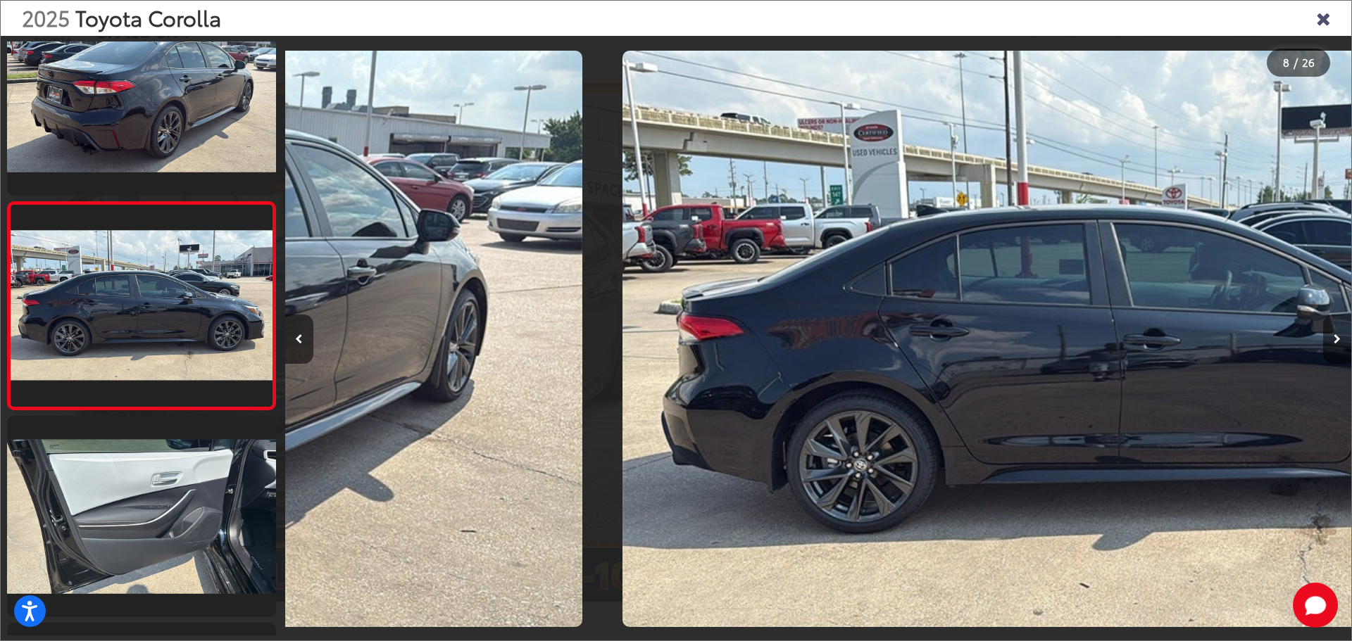
scroll to position [1298, 0]
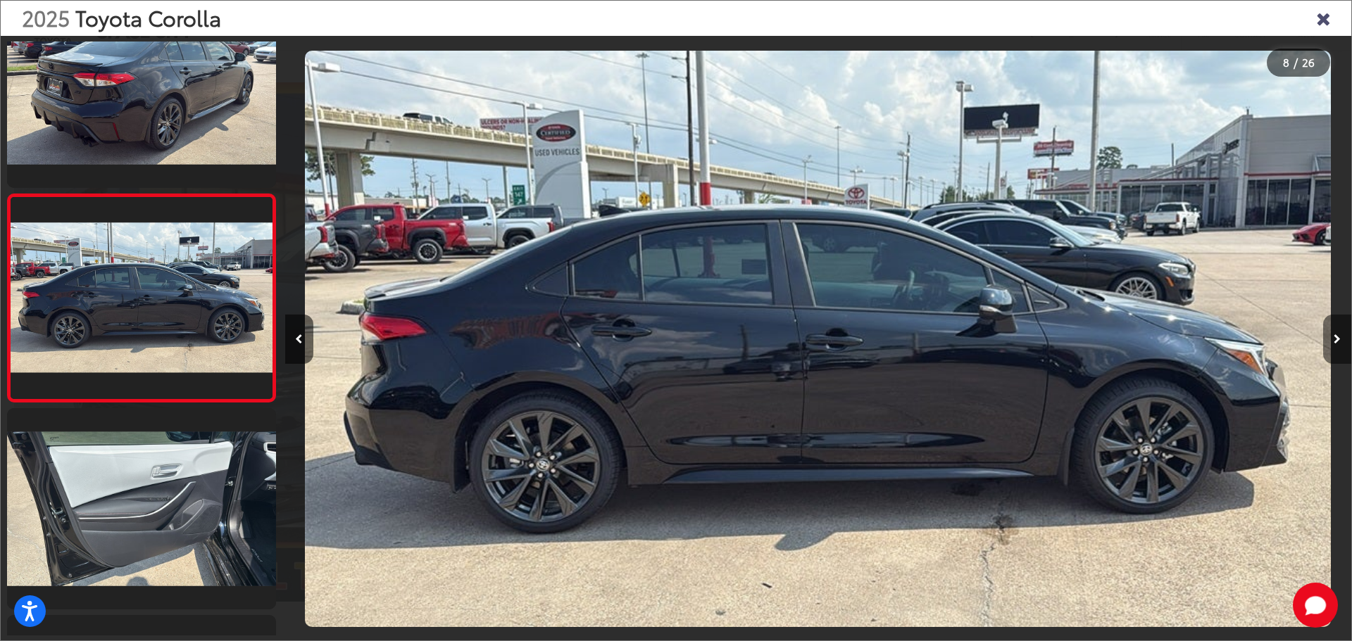
click at [1335, 338] on icon "Next image" at bounding box center [1336, 339] width 7 height 10
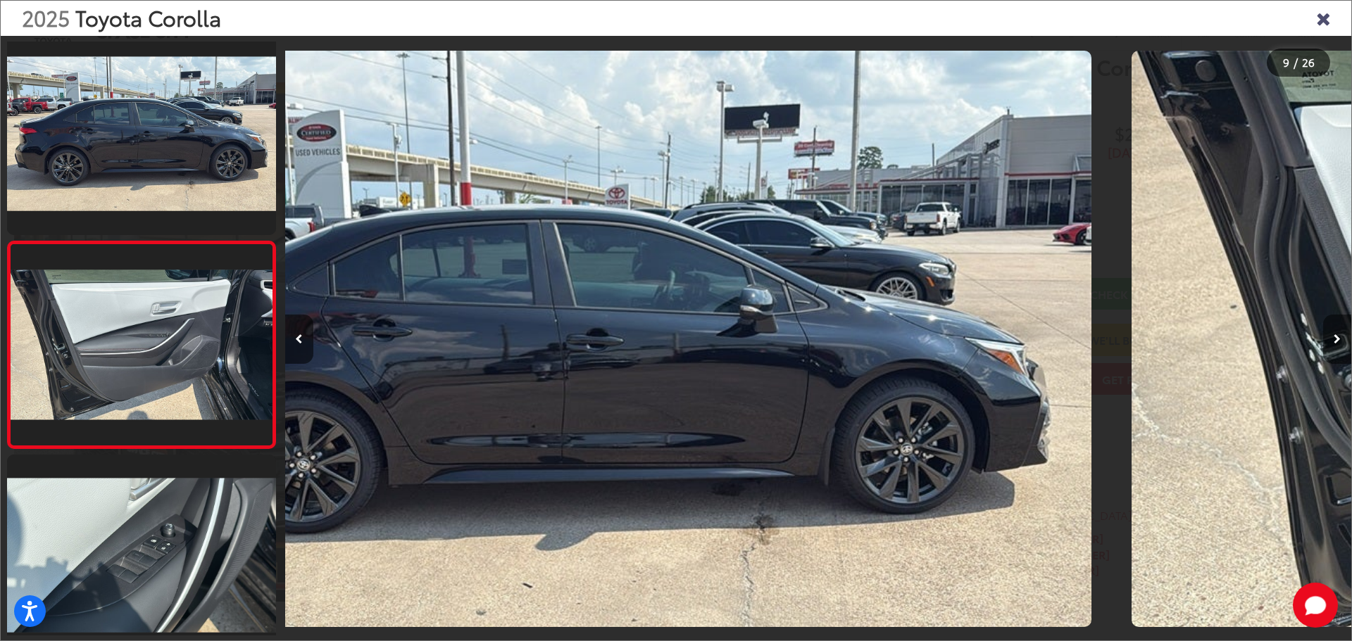
scroll to position [0, 0]
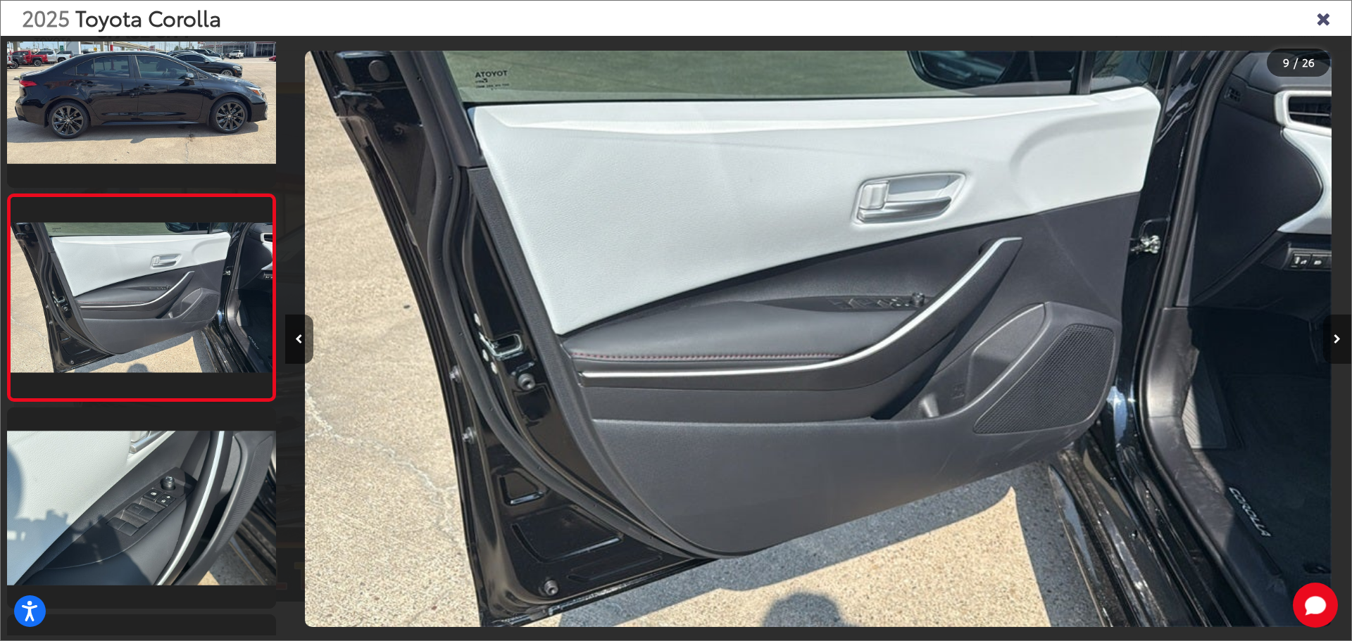
click at [1335, 338] on icon "Next image" at bounding box center [1336, 339] width 7 height 10
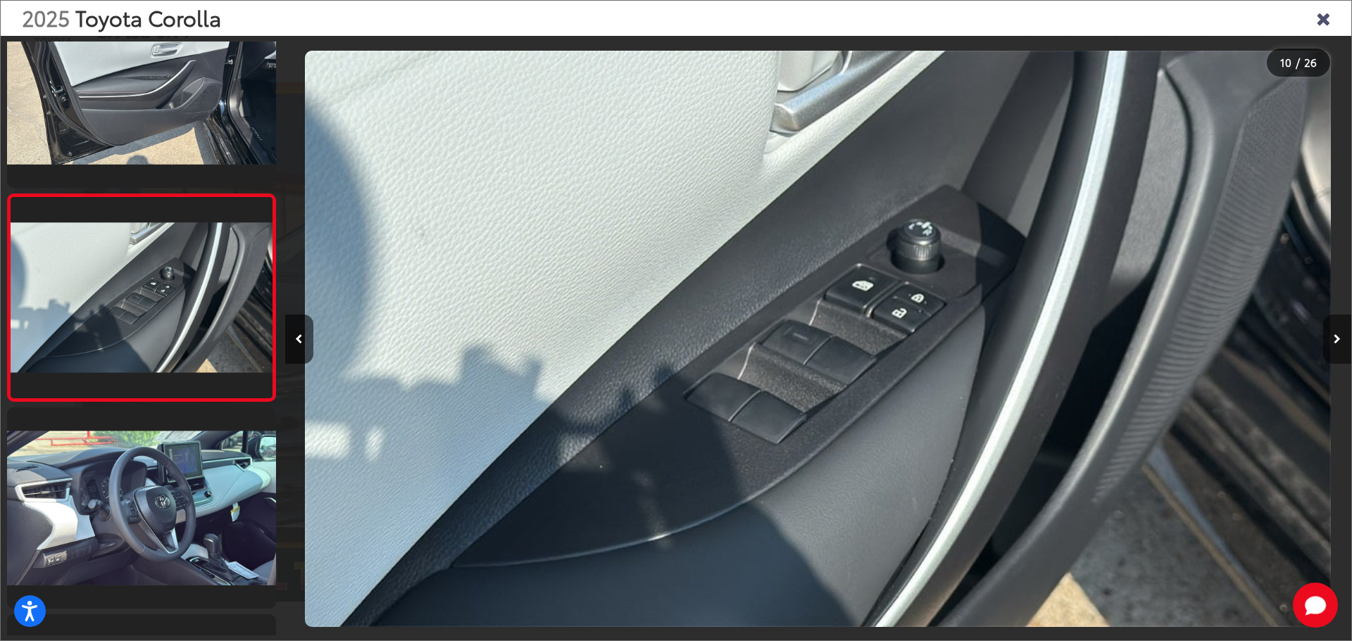
click at [1335, 338] on icon "Next image" at bounding box center [1336, 339] width 7 height 10
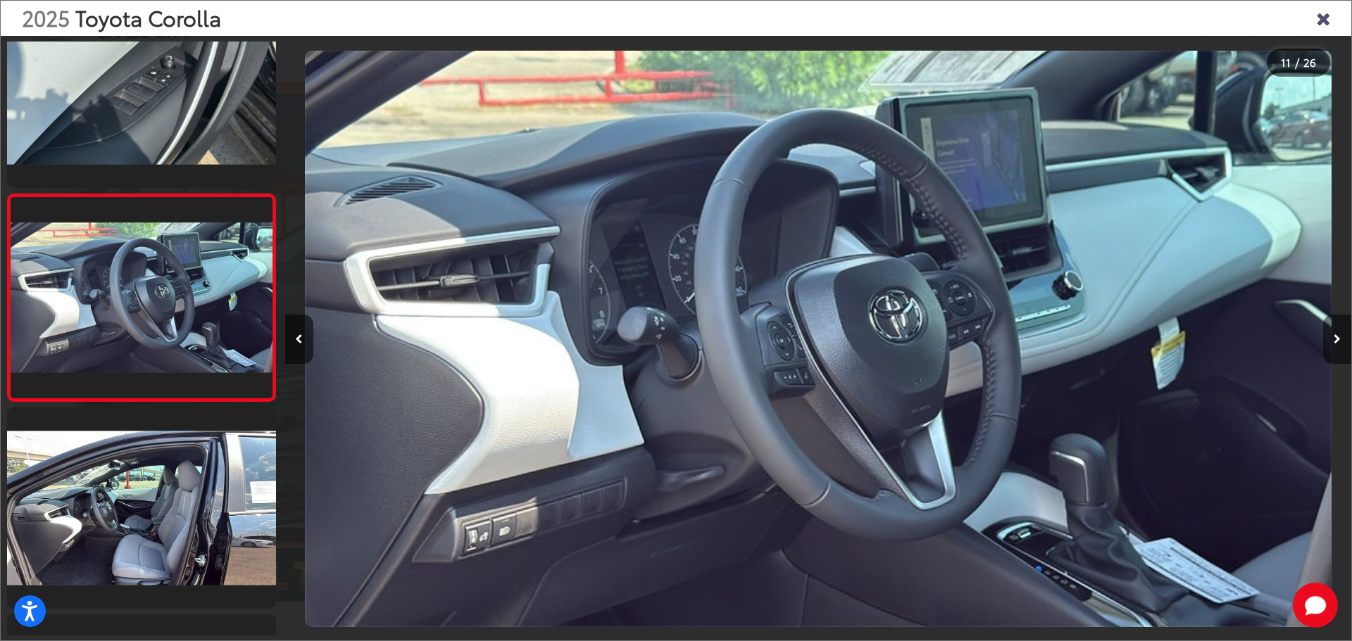
click at [1335, 338] on icon "Next image" at bounding box center [1336, 339] width 7 height 10
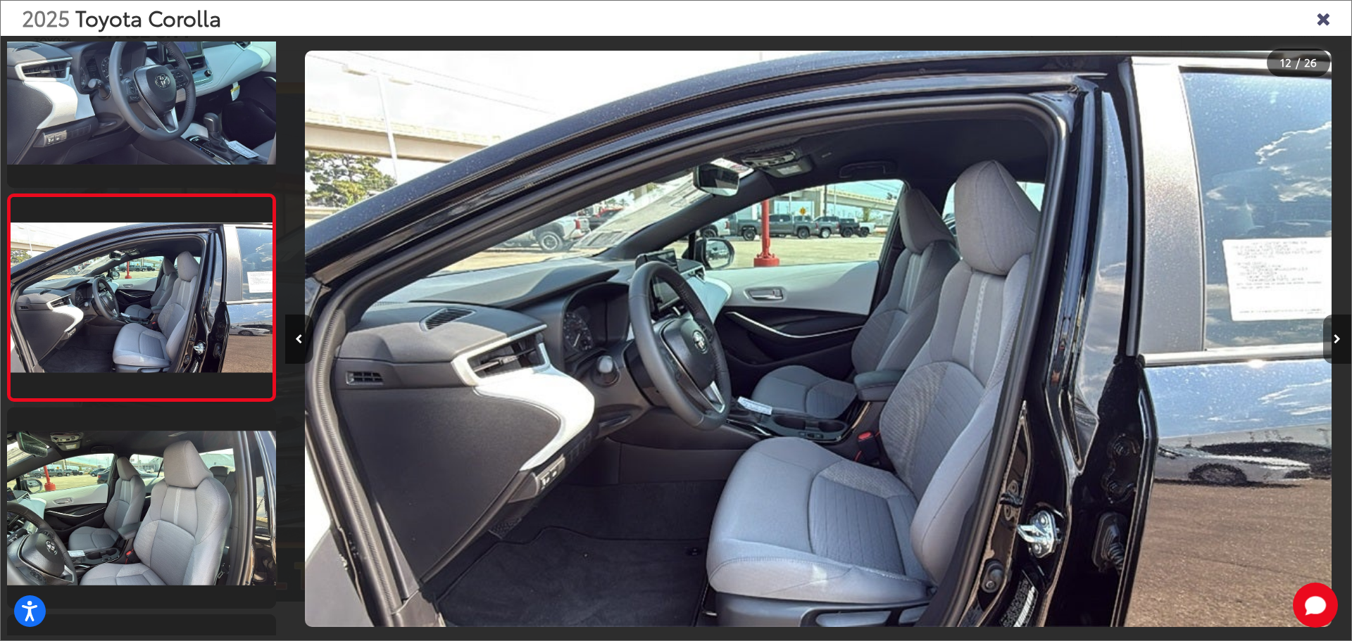
click at [1335, 338] on icon "Next image" at bounding box center [1336, 339] width 7 height 10
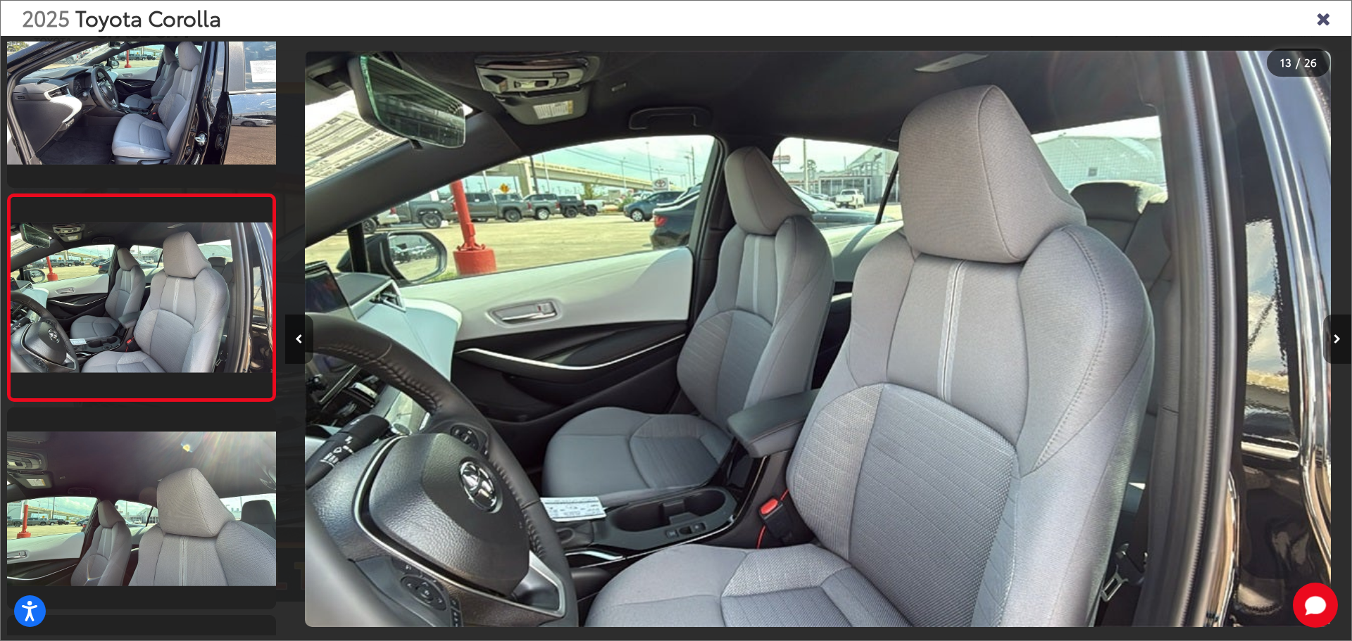
click at [1335, 338] on icon "Next image" at bounding box center [1336, 339] width 7 height 10
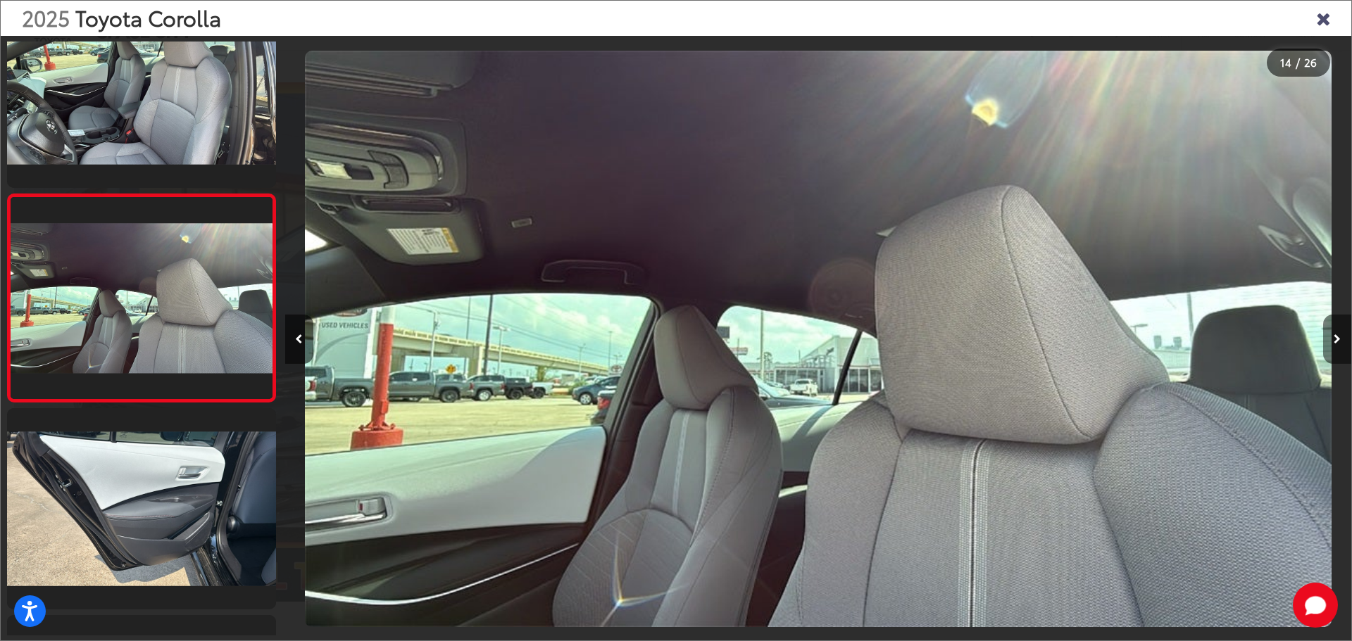
click at [1335, 338] on icon "Next image" at bounding box center [1336, 339] width 7 height 10
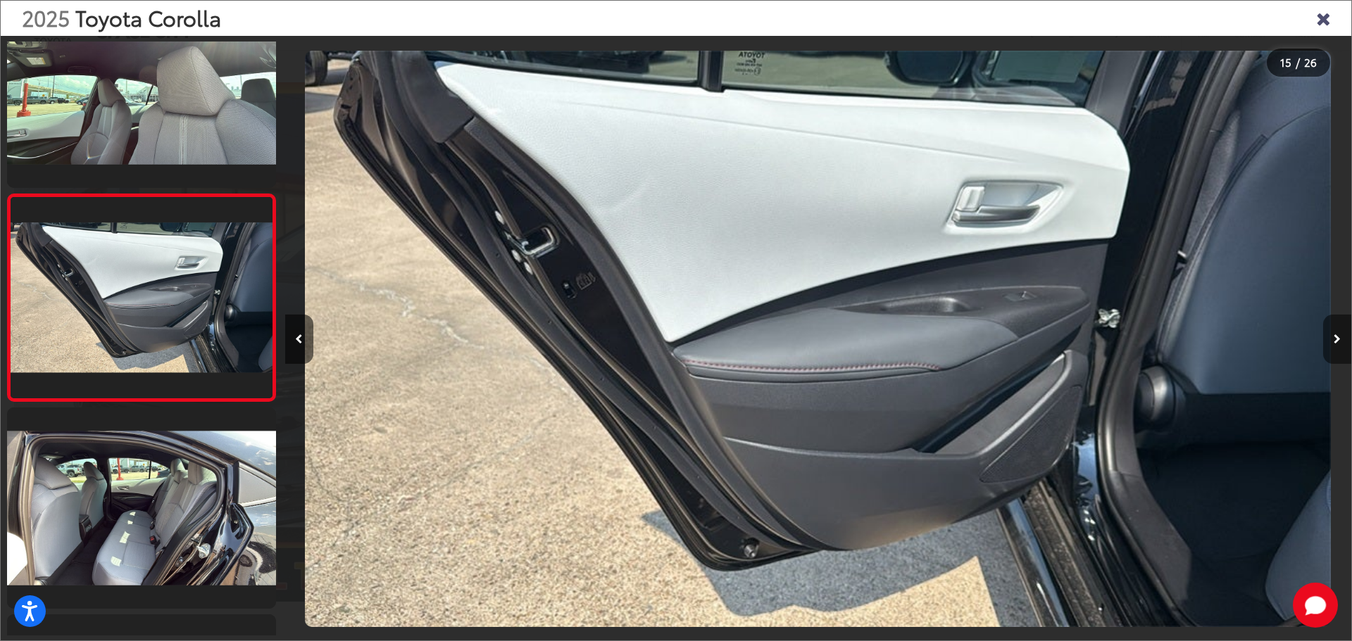
click at [1335, 338] on icon "Next image" at bounding box center [1336, 339] width 7 height 10
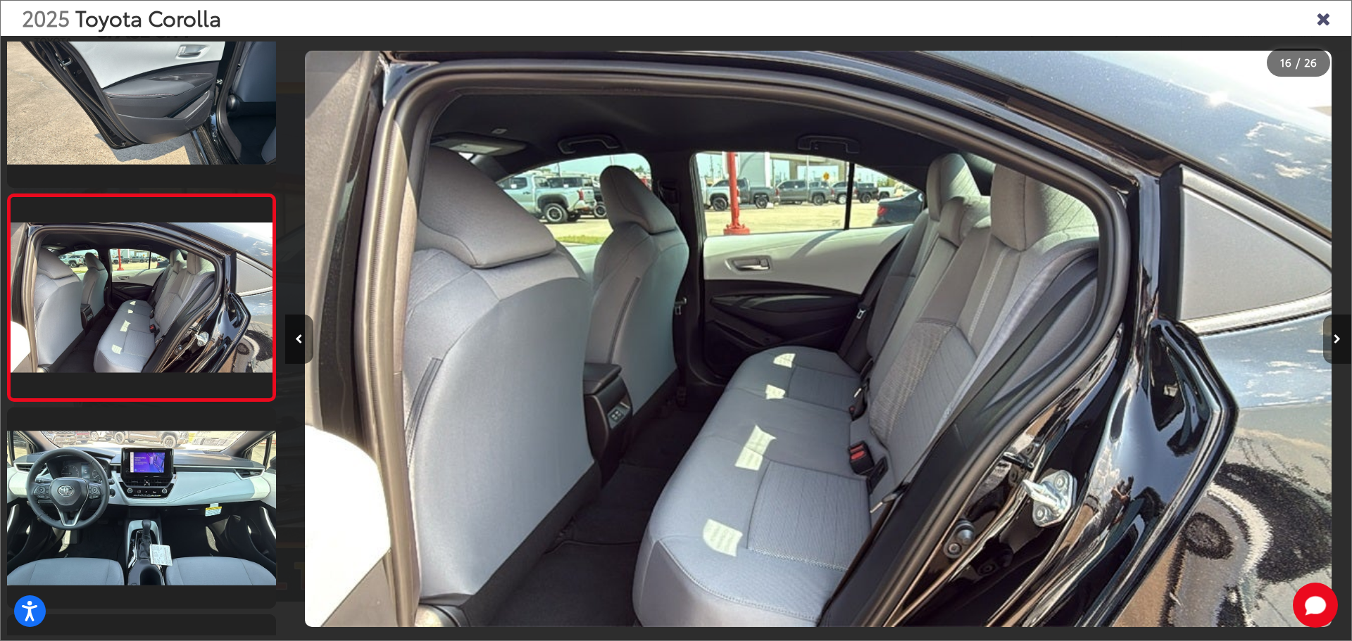
click at [1335, 338] on icon "Next image" at bounding box center [1336, 339] width 7 height 10
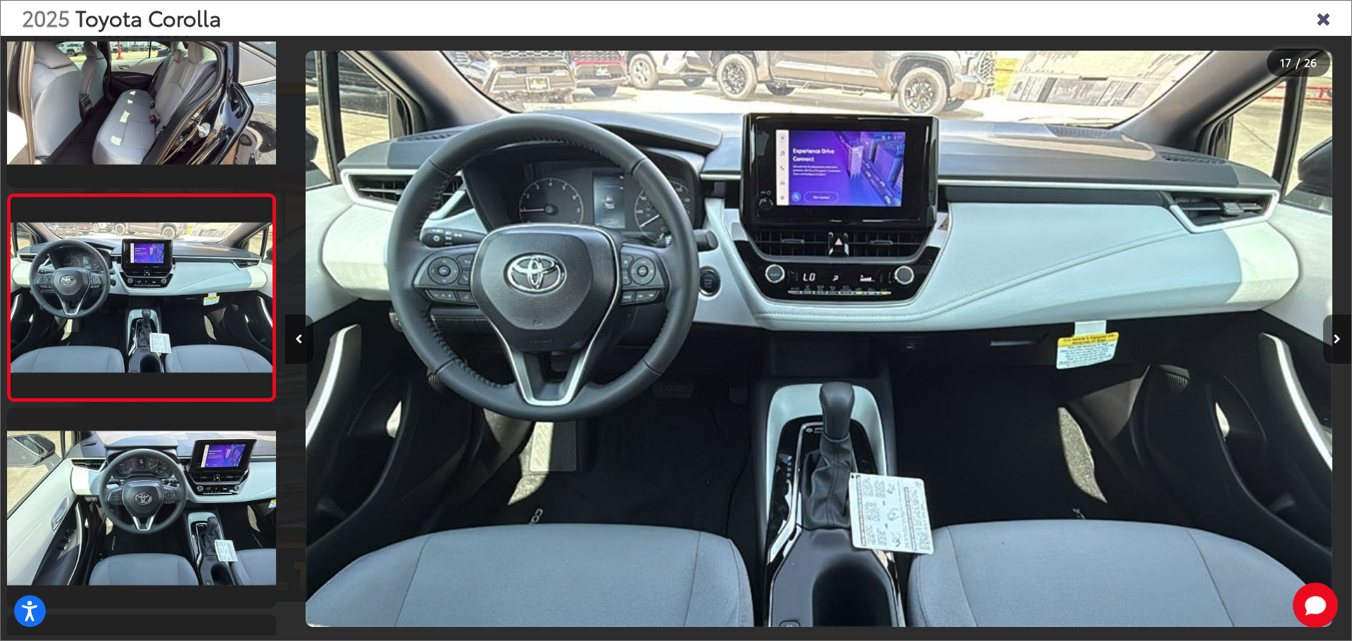
click at [1335, 338] on icon "Next image" at bounding box center [1336, 339] width 7 height 10
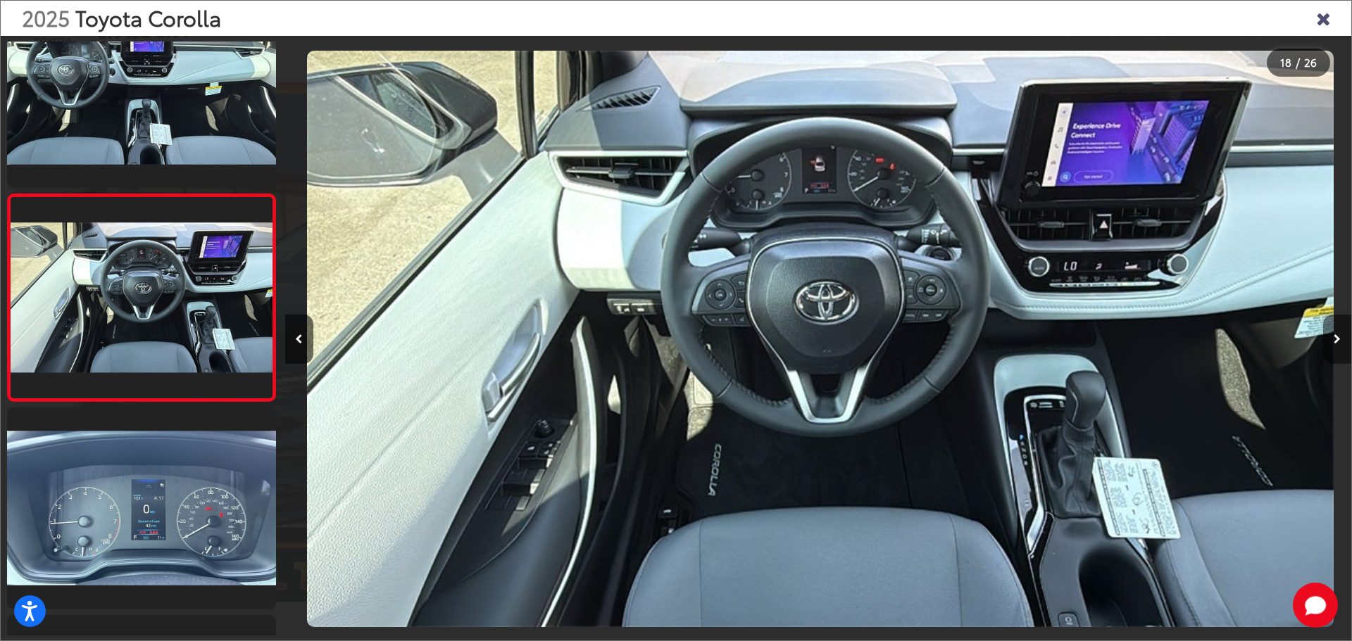
click at [1335, 338] on icon "Next image" at bounding box center [1336, 339] width 7 height 10
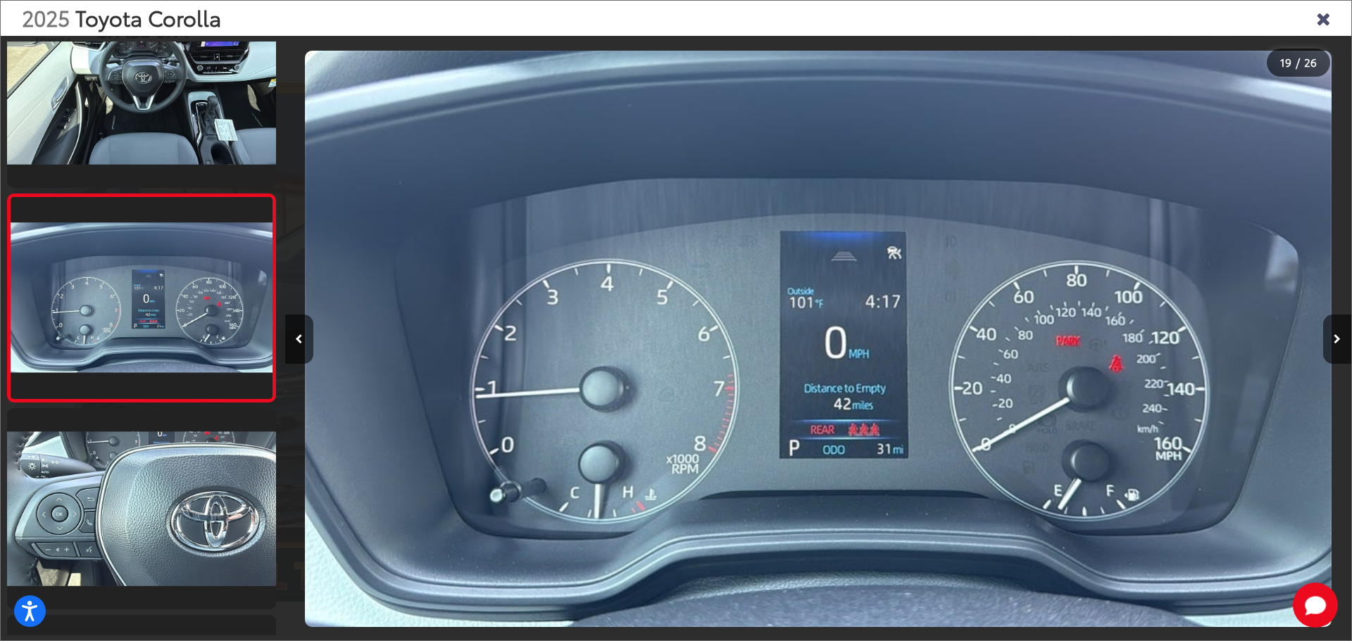
click at [1325, 18] on icon "Close gallery" at bounding box center [1323, 17] width 14 height 18
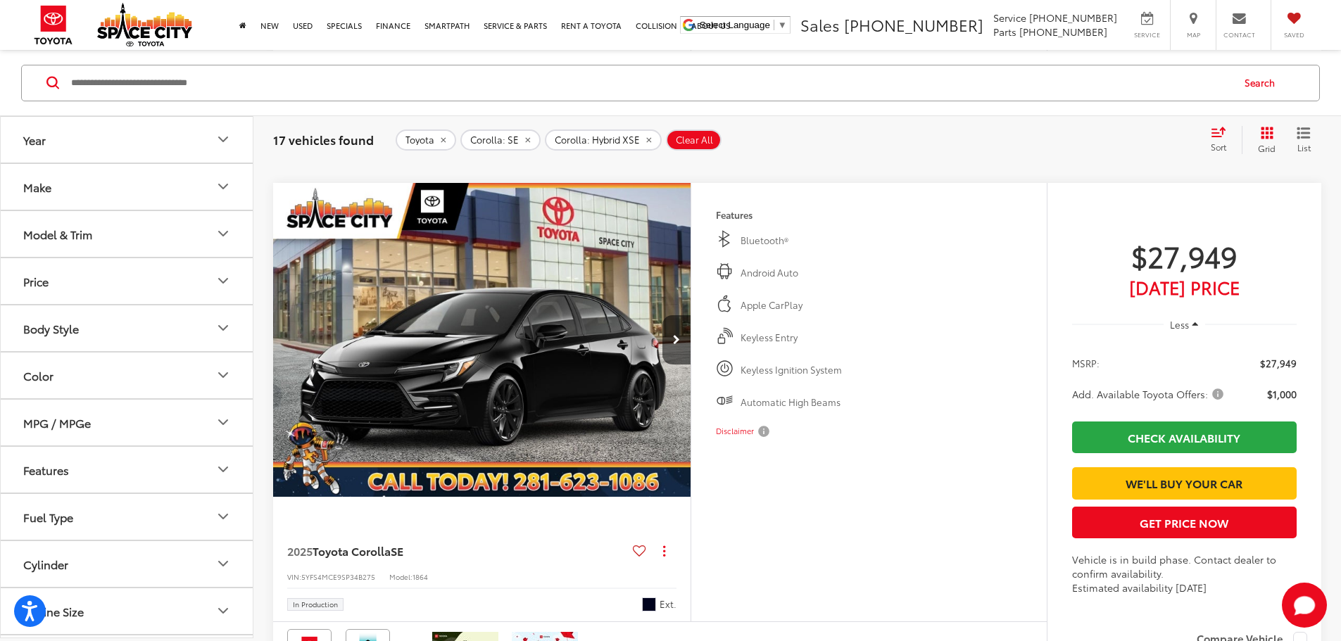
scroll to position [3795, 0]
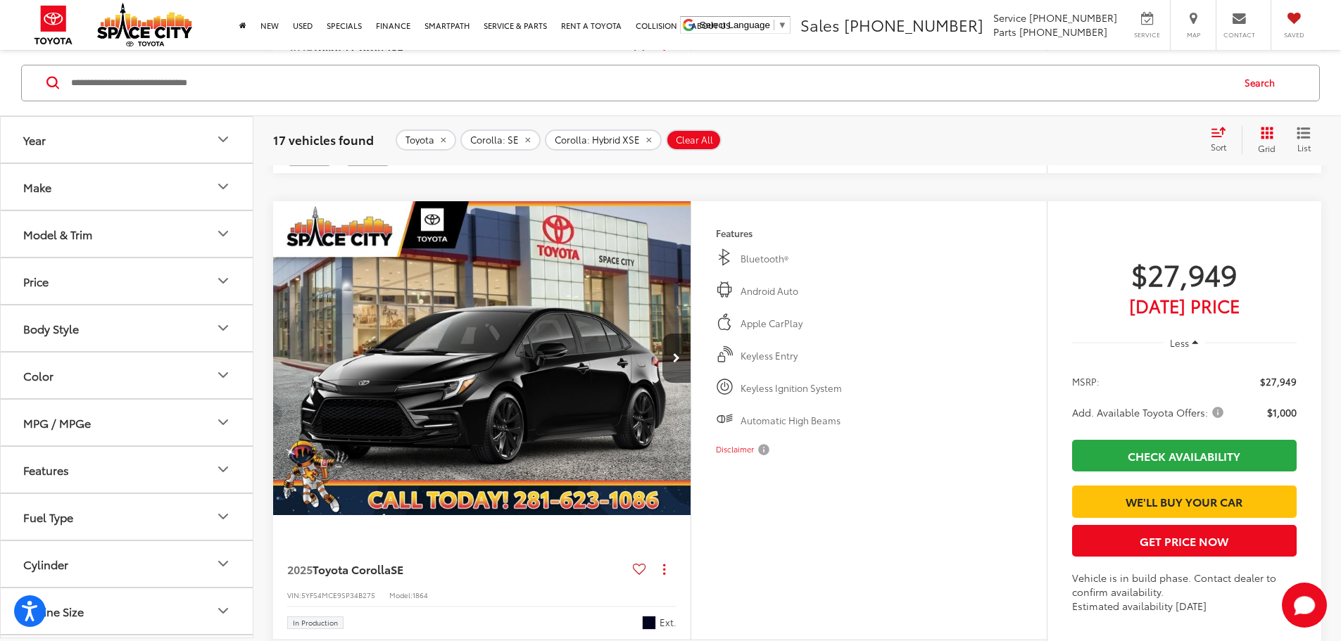
scroll to position [0, 2669]
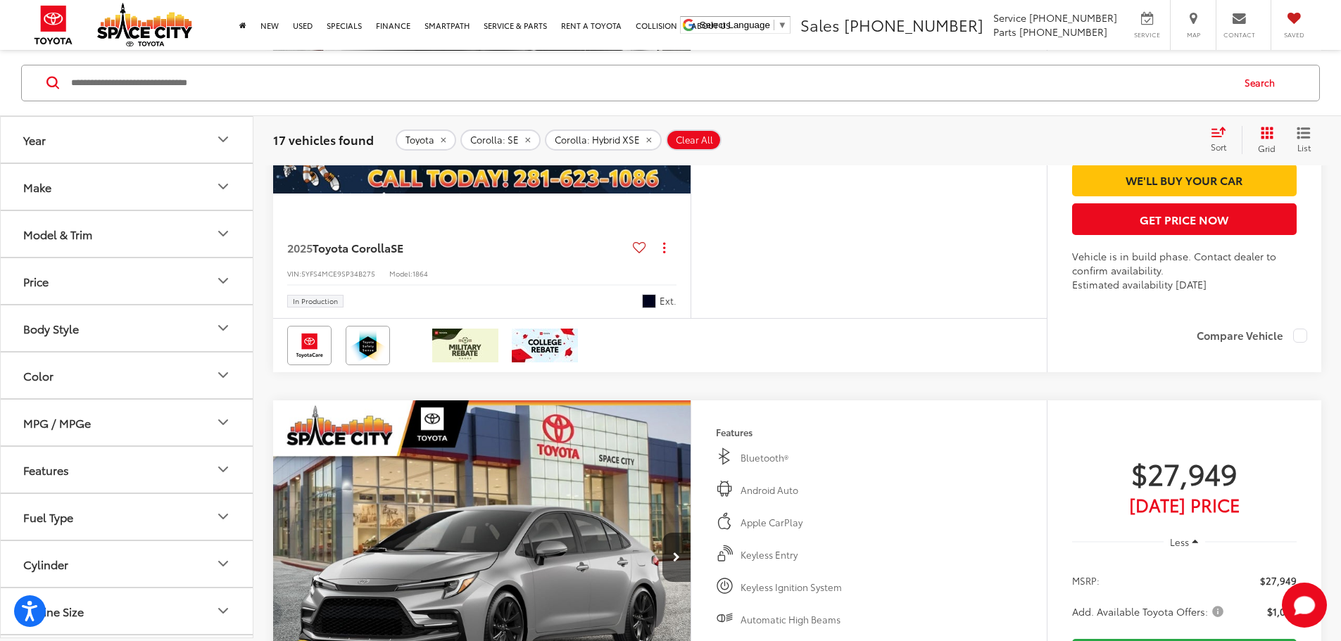
scroll to position [4077, 0]
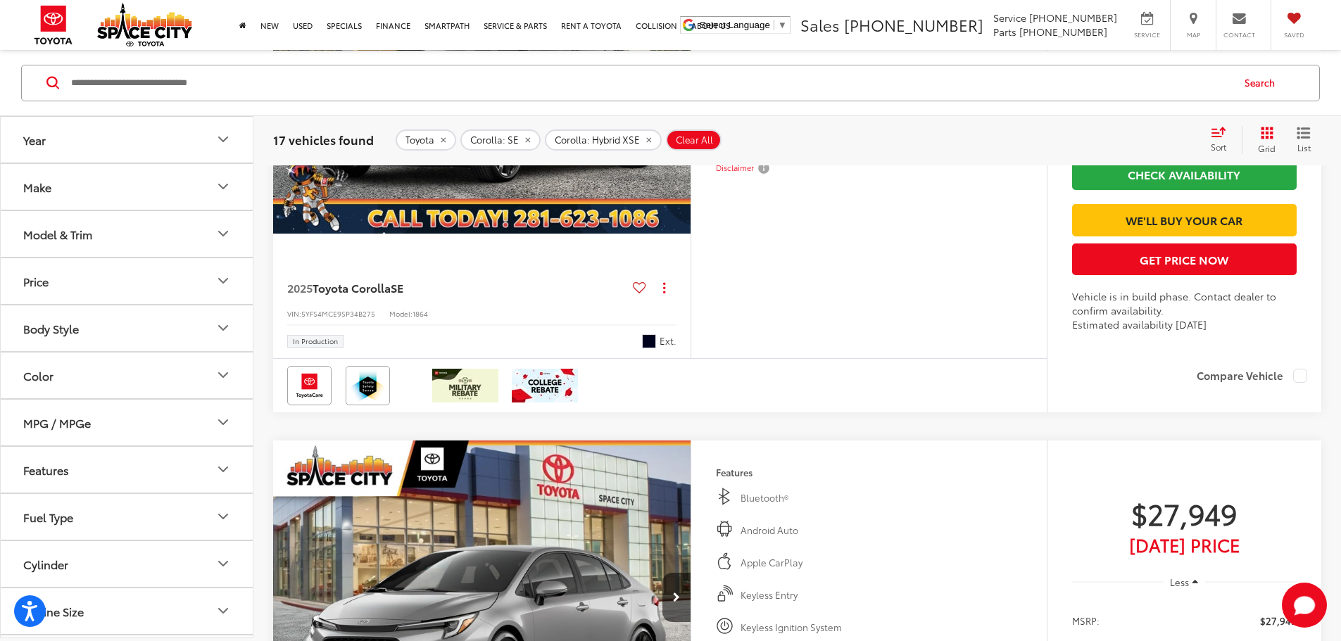
click at [1220, 137] on div "Sort" at bounding box center [1223, 139] width 38 height 28
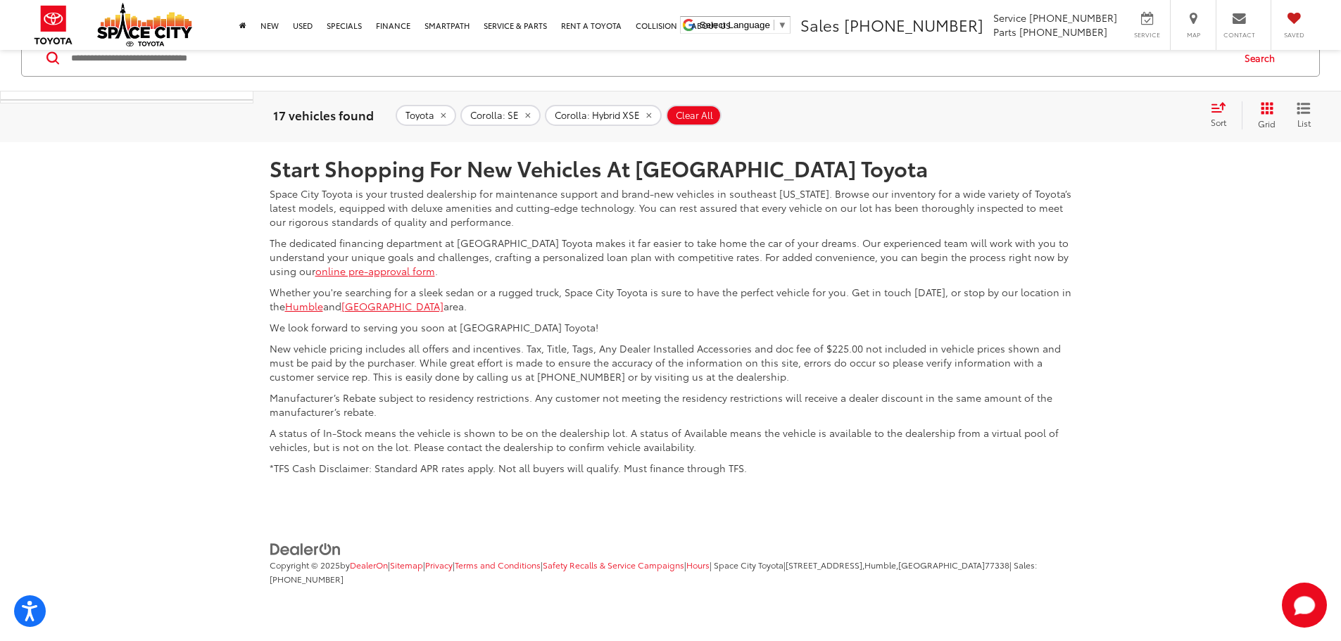
scroll to position [7456, 0]
click at [1131, 50] on link "2" at bounding box center [1142, 37] width 22 height 25
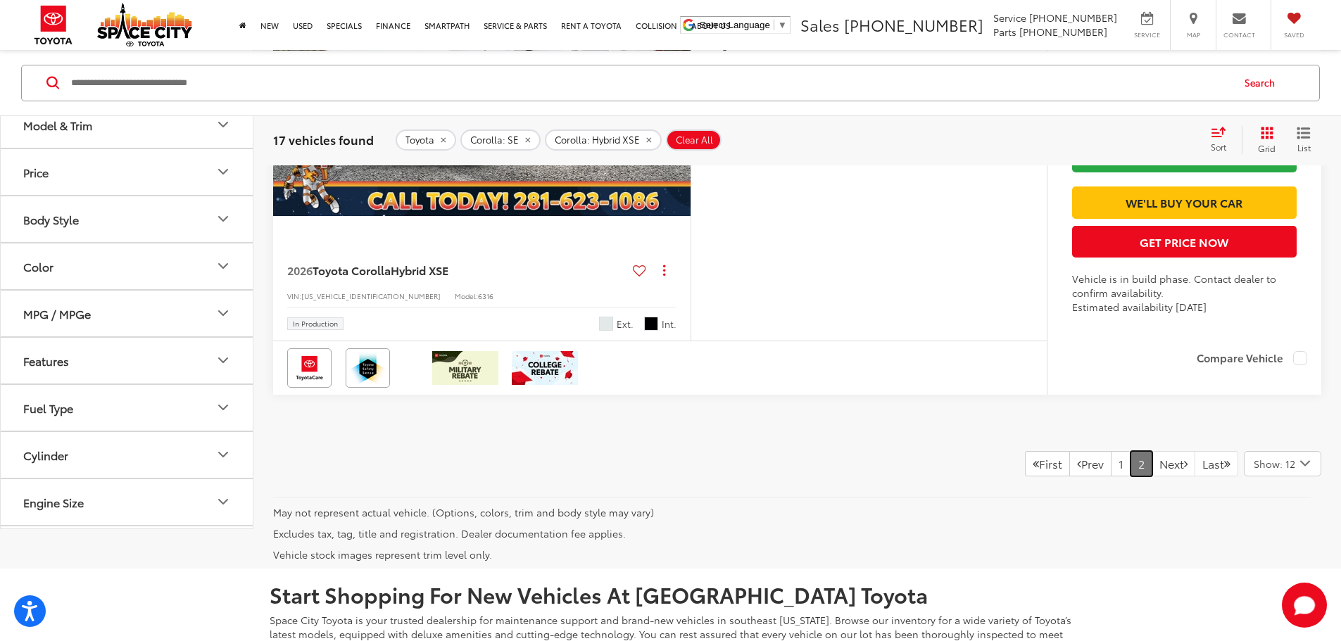
scroll to position [2458, 0]
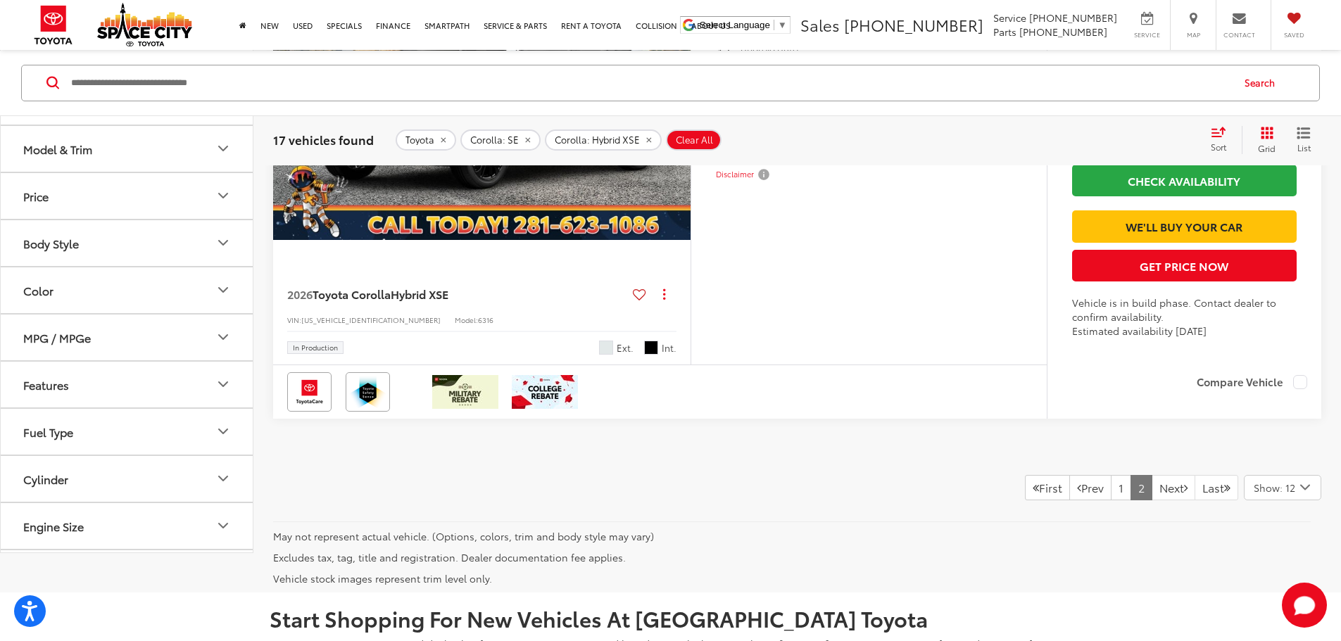
click at [691, 108] on button "Next image" at bounding box center [676, 82] width 28 height 49
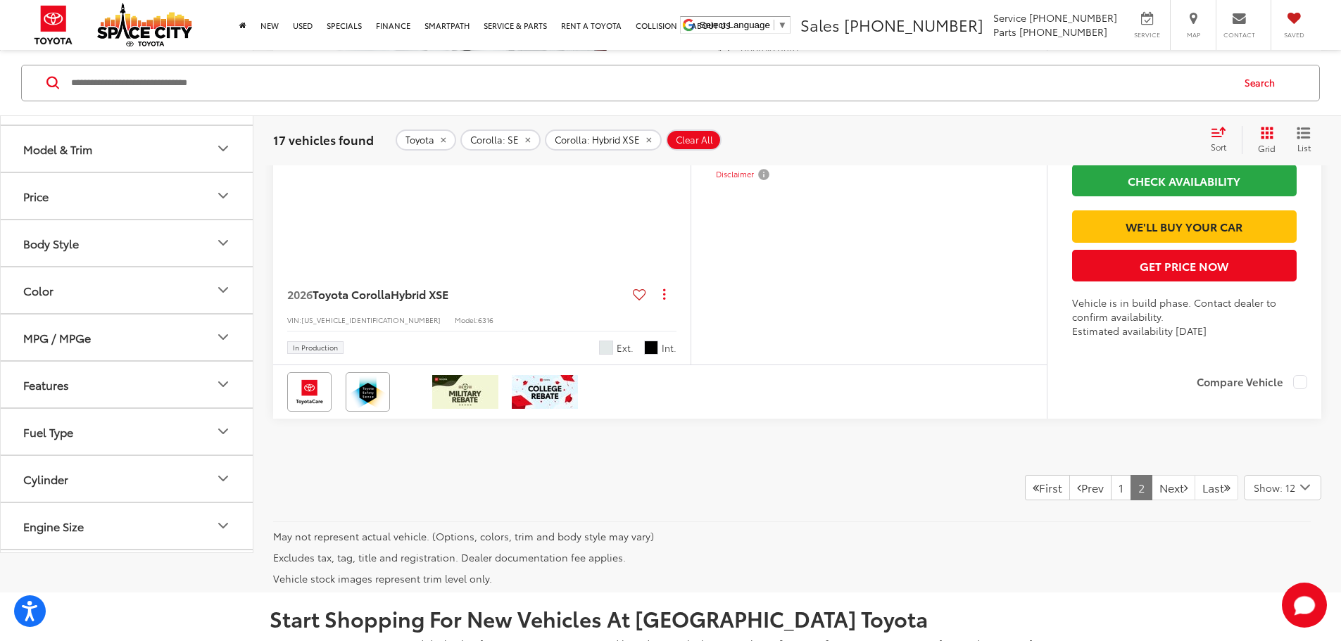
click at [691, 108] on button "Next image" at bounding box center [676, 82] width 28 height 49
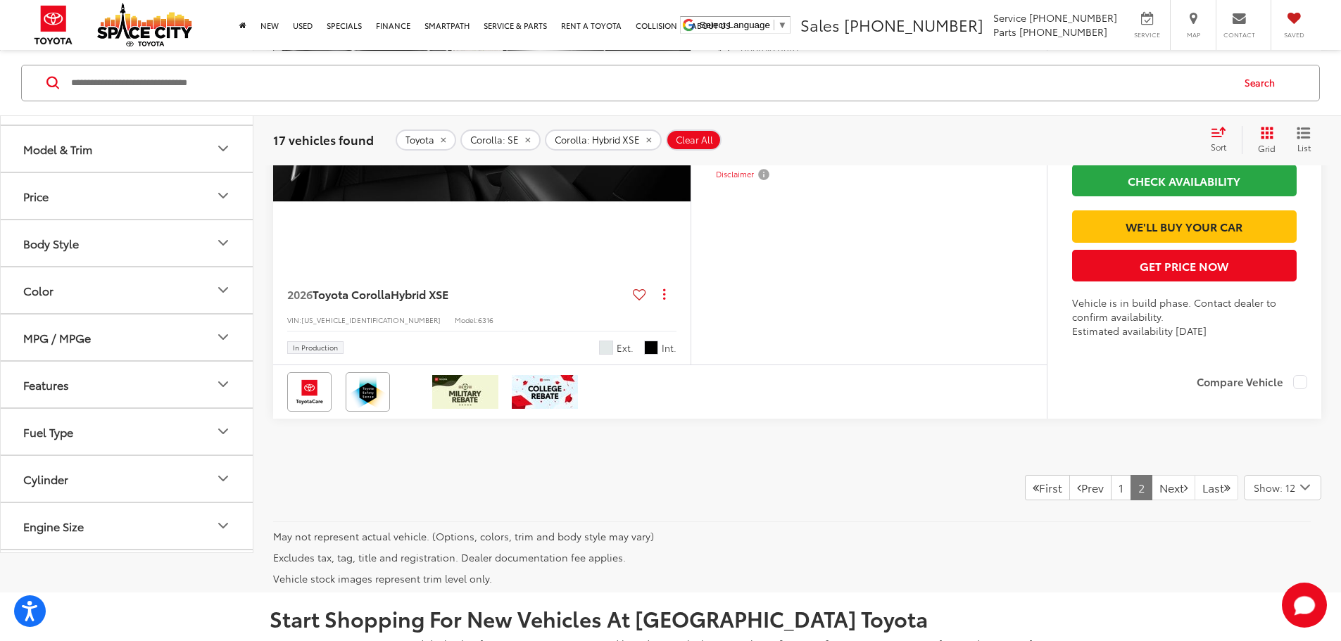
click at [691, 108] on button "Next image" at bounding box center [676, 82] width 28 height 49
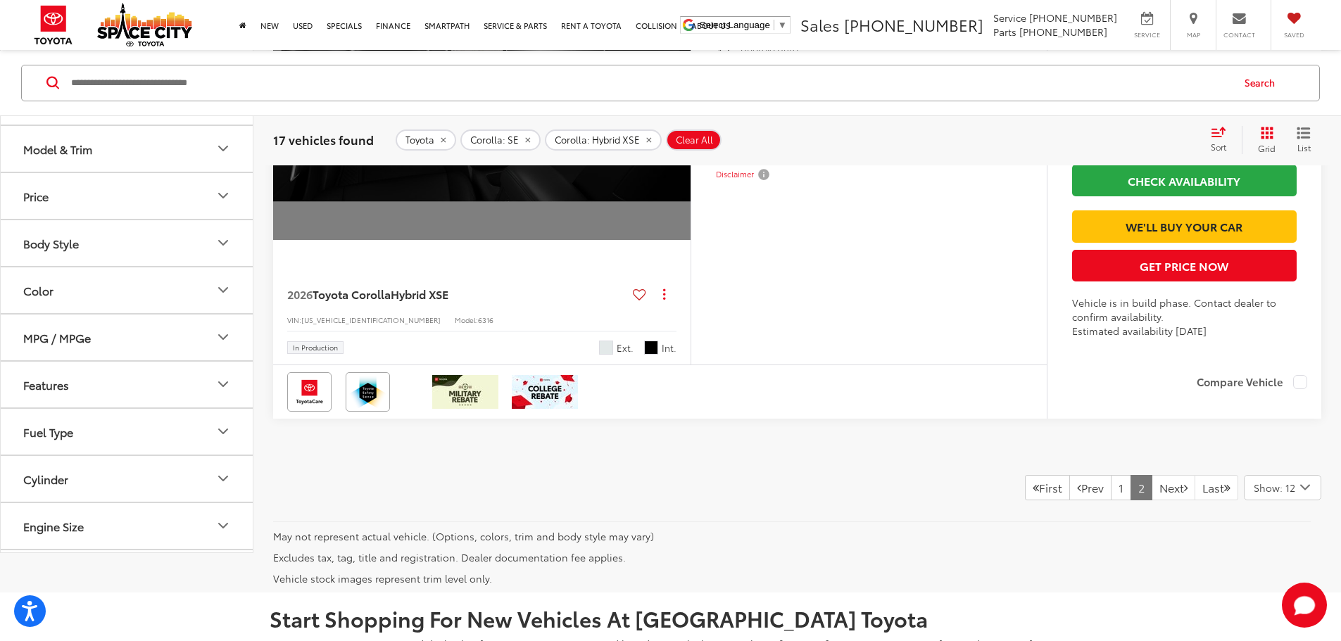
scroll to position [0, 2669]
click at [690, 241] on div "View More" at bounding box center [480, 83] width 420 height 315
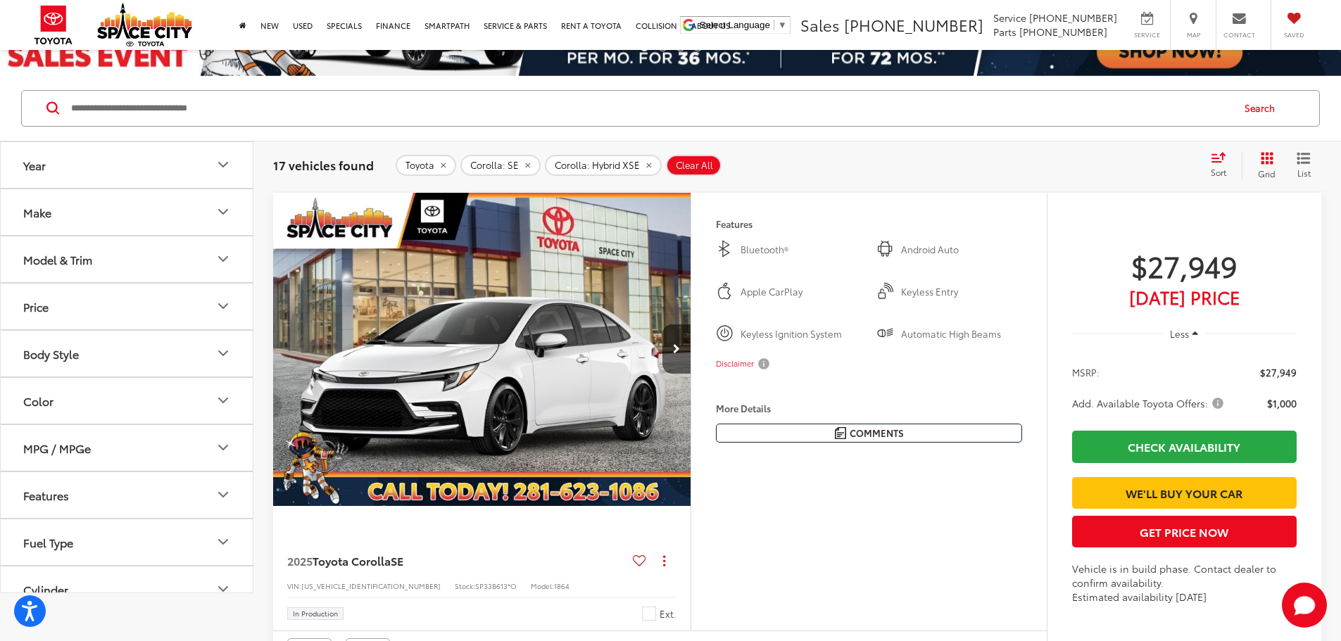
scroll to position [64, 0]
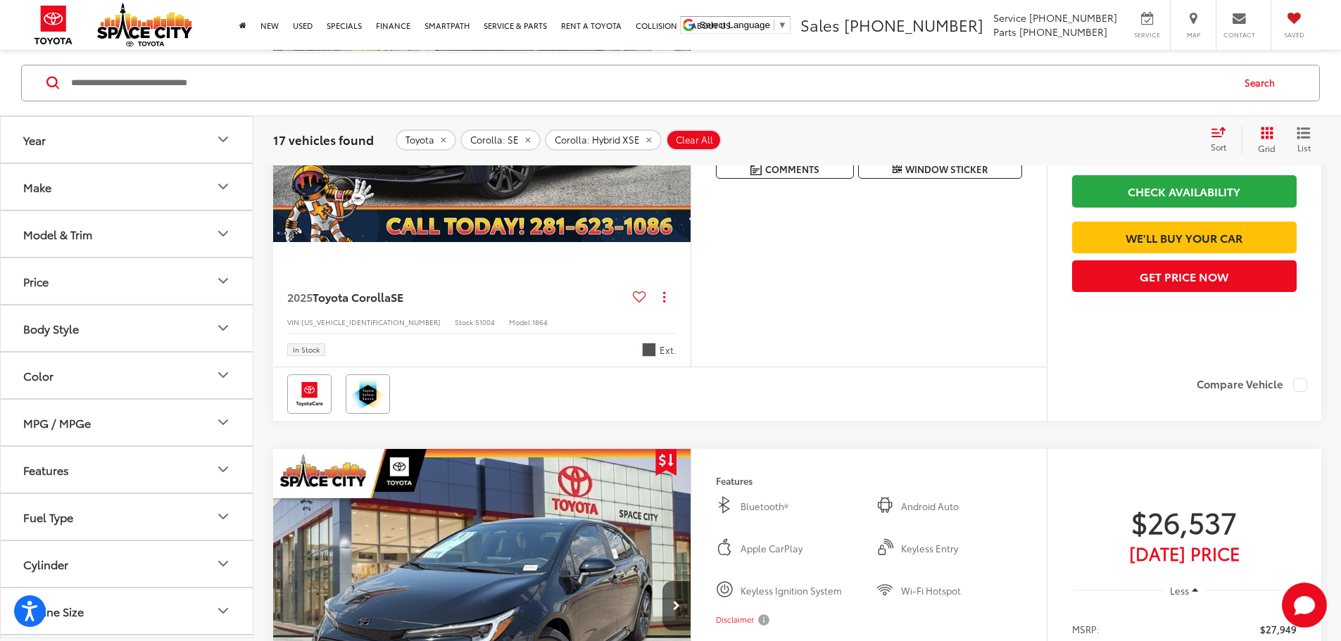
scroll to position [134, 0]
